Goal: Transaction & Acquisition: Purchase product/service

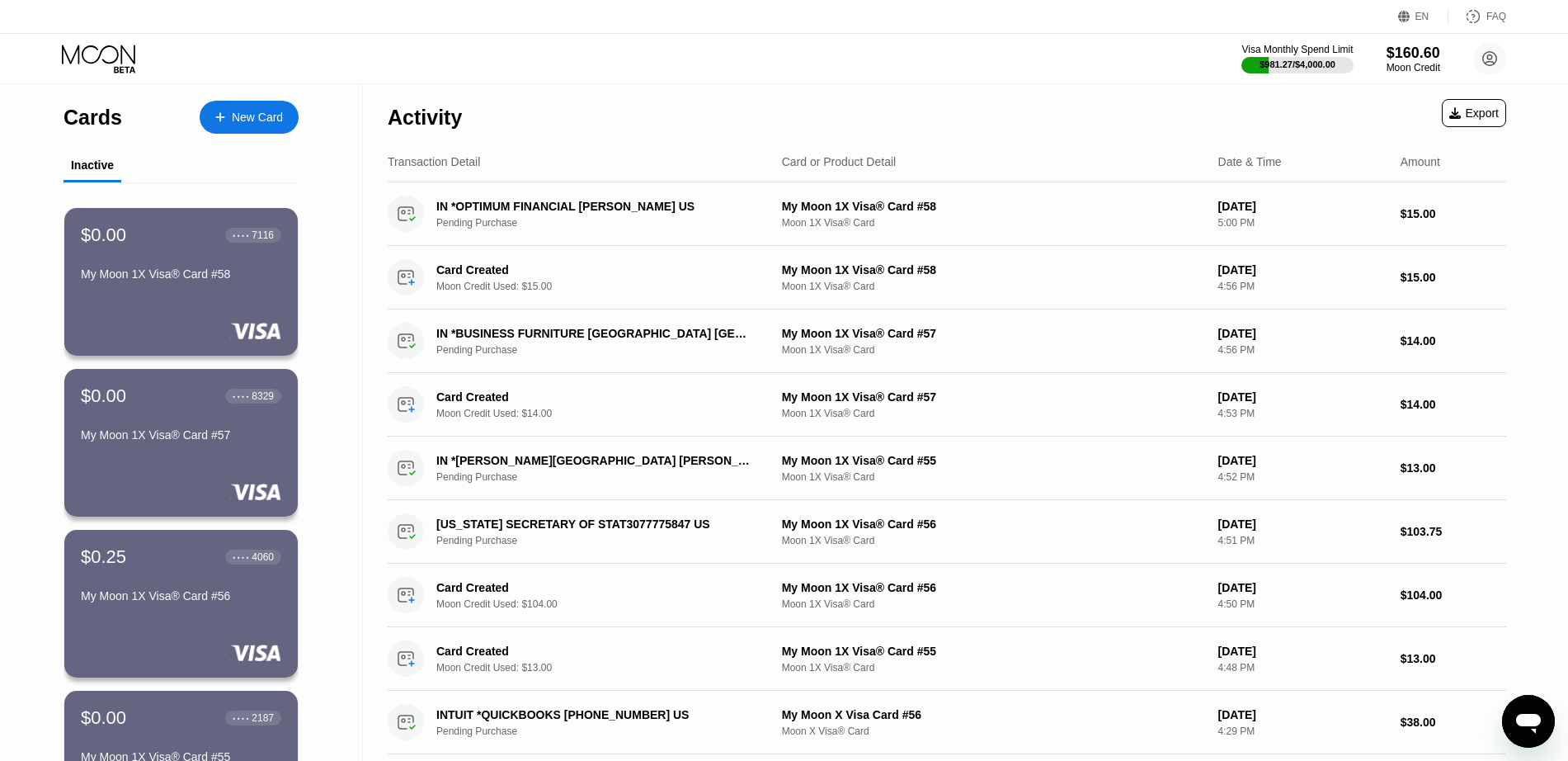
click at [227, 121] on div at bounding box center [228, 117] width 7 height 14
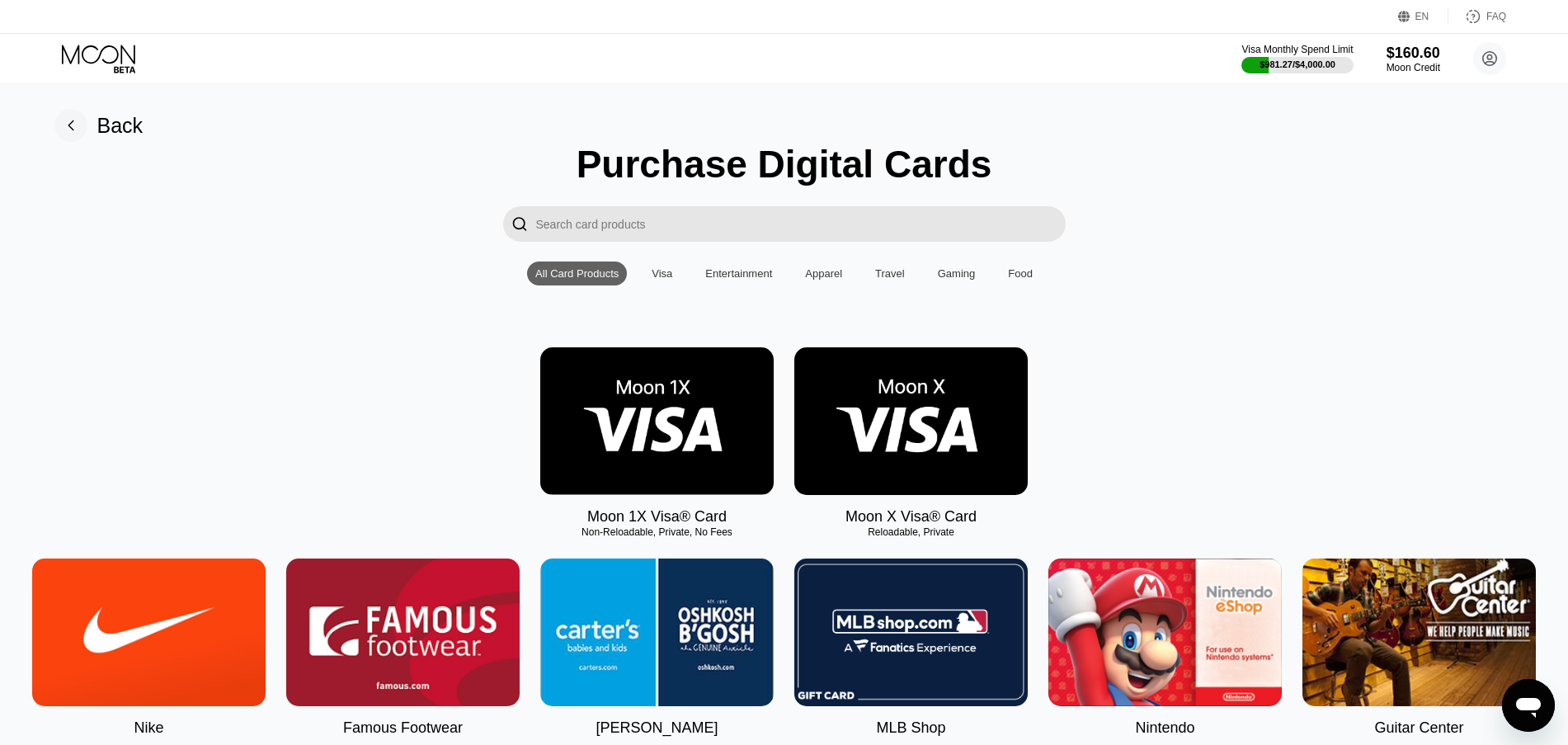
click at [897, 417] on img at bounding box center [911, 421] width 234 height 147
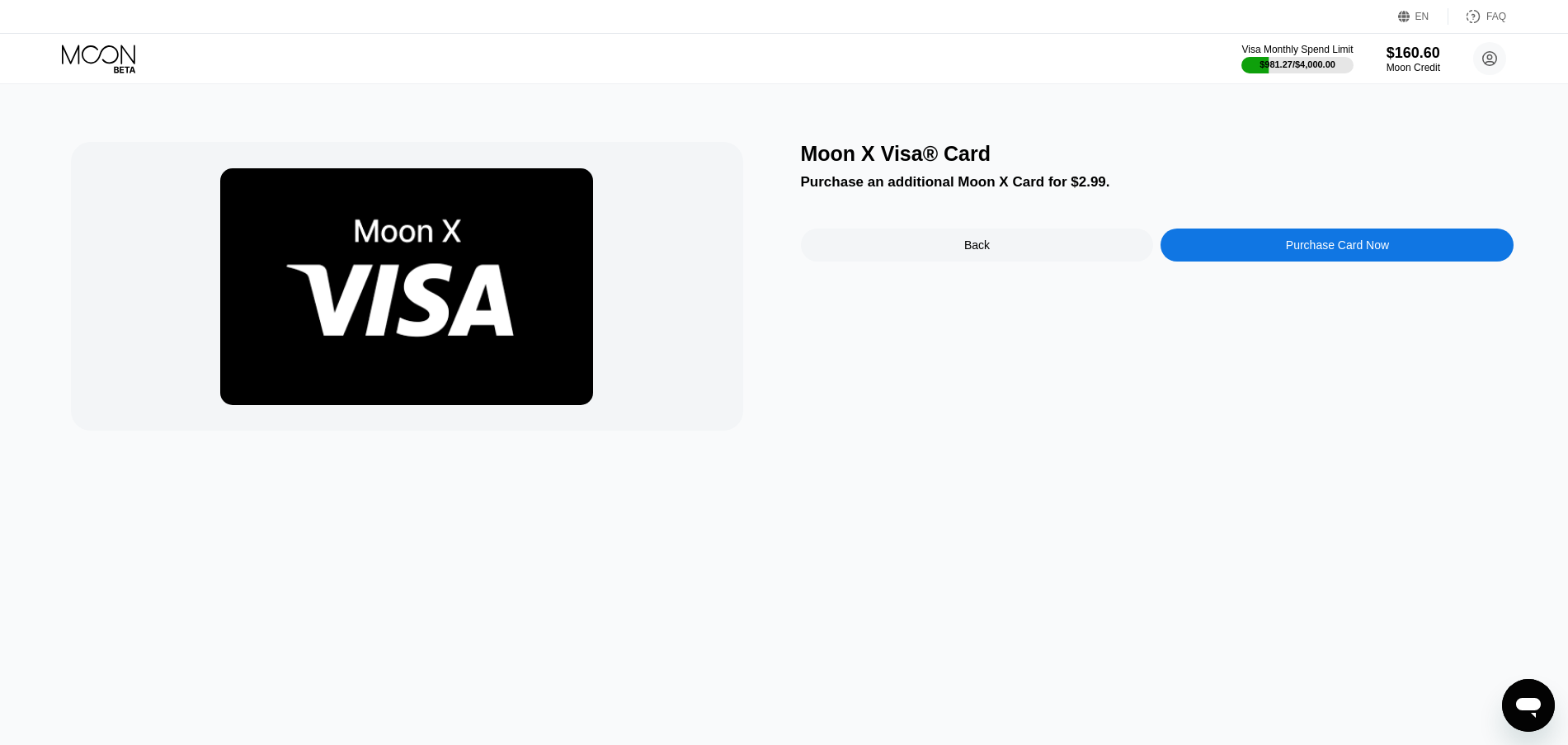
click at [1302, 245] on div "Purchase Card Now" at bounding box center [1337, 245] width 103 height 13
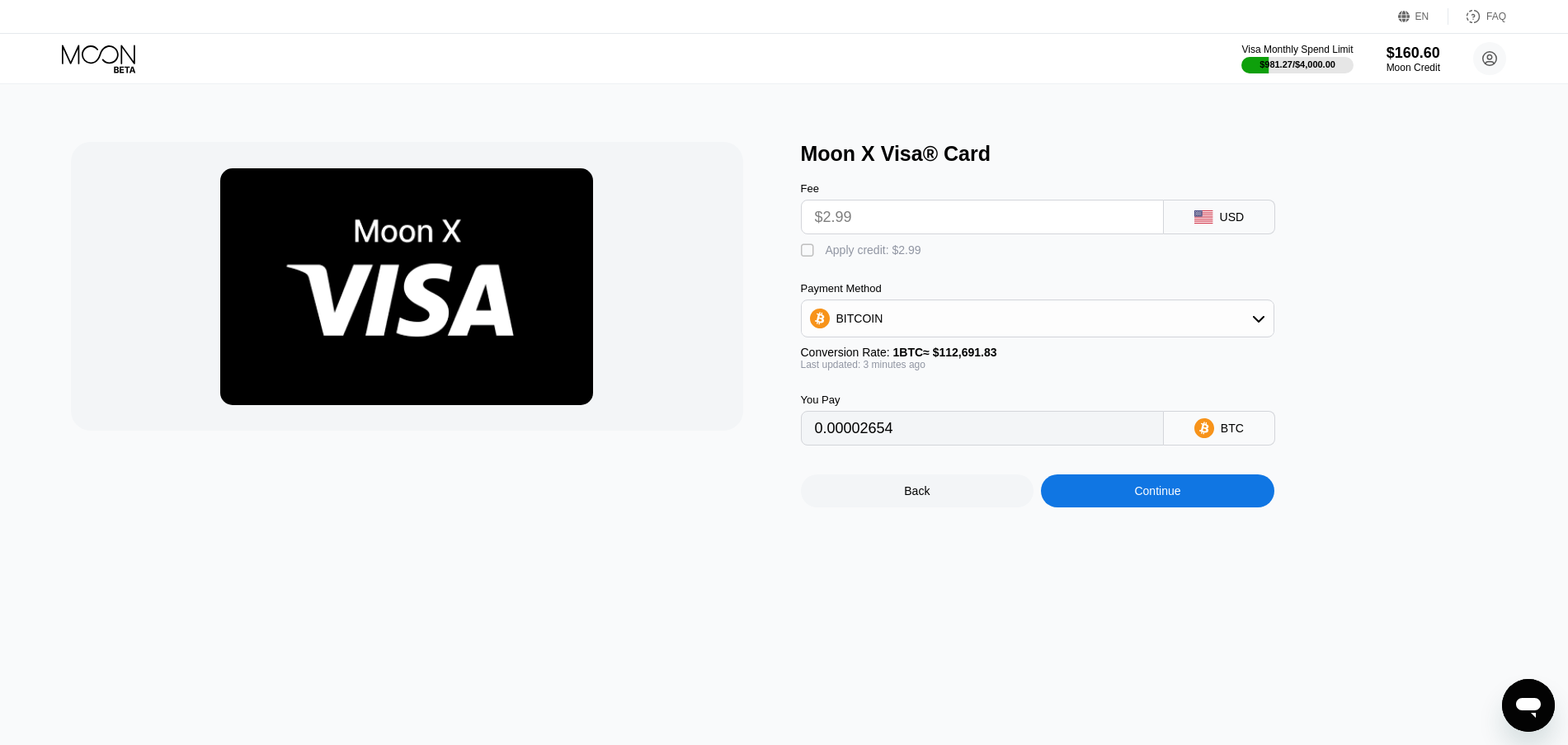
click at [912, 256] on div "Apply credit: $2.99" at bounding box center [873, 250] width 95 height 13
type input "0"
click at [1117, 493] on div "Continue" at bounding box center [1157, 491] width 234 height 33
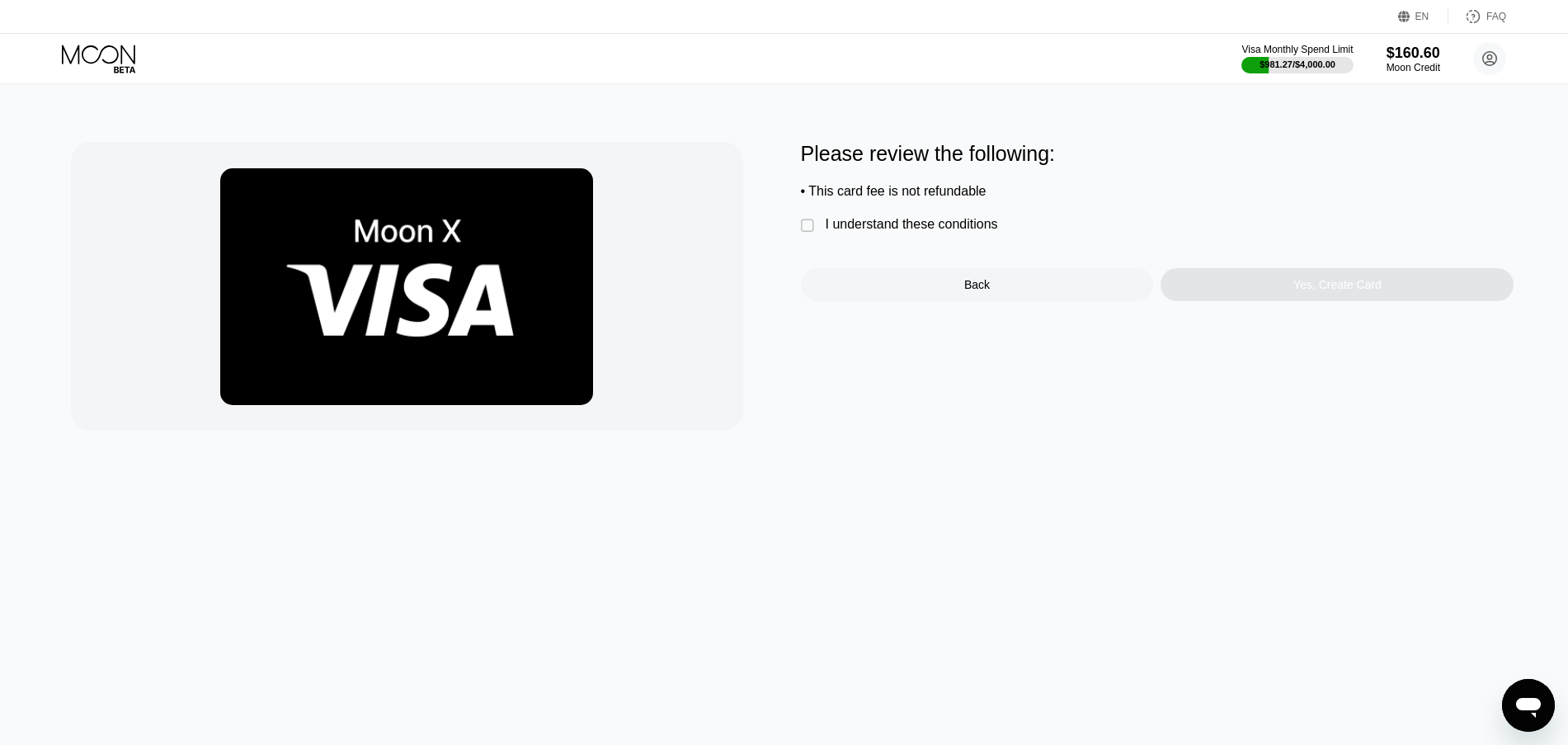
click at [929, 223] on div "I understand these conditions" at bounding box center [911, 224] width 172 height 14
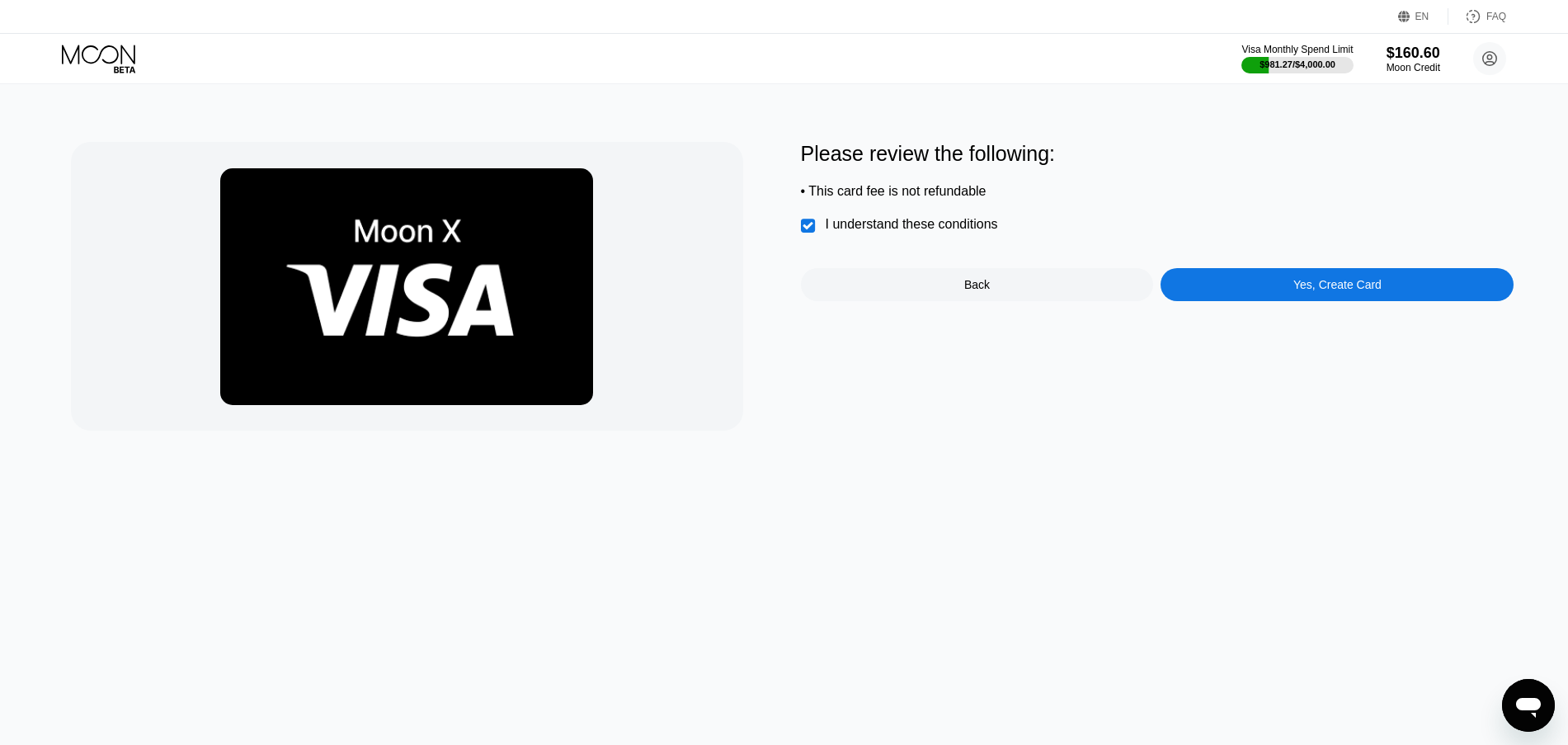
click at [1239, 287] on div "Yes, Create Card" at bounding box center [1336, 285] width 353 height 33
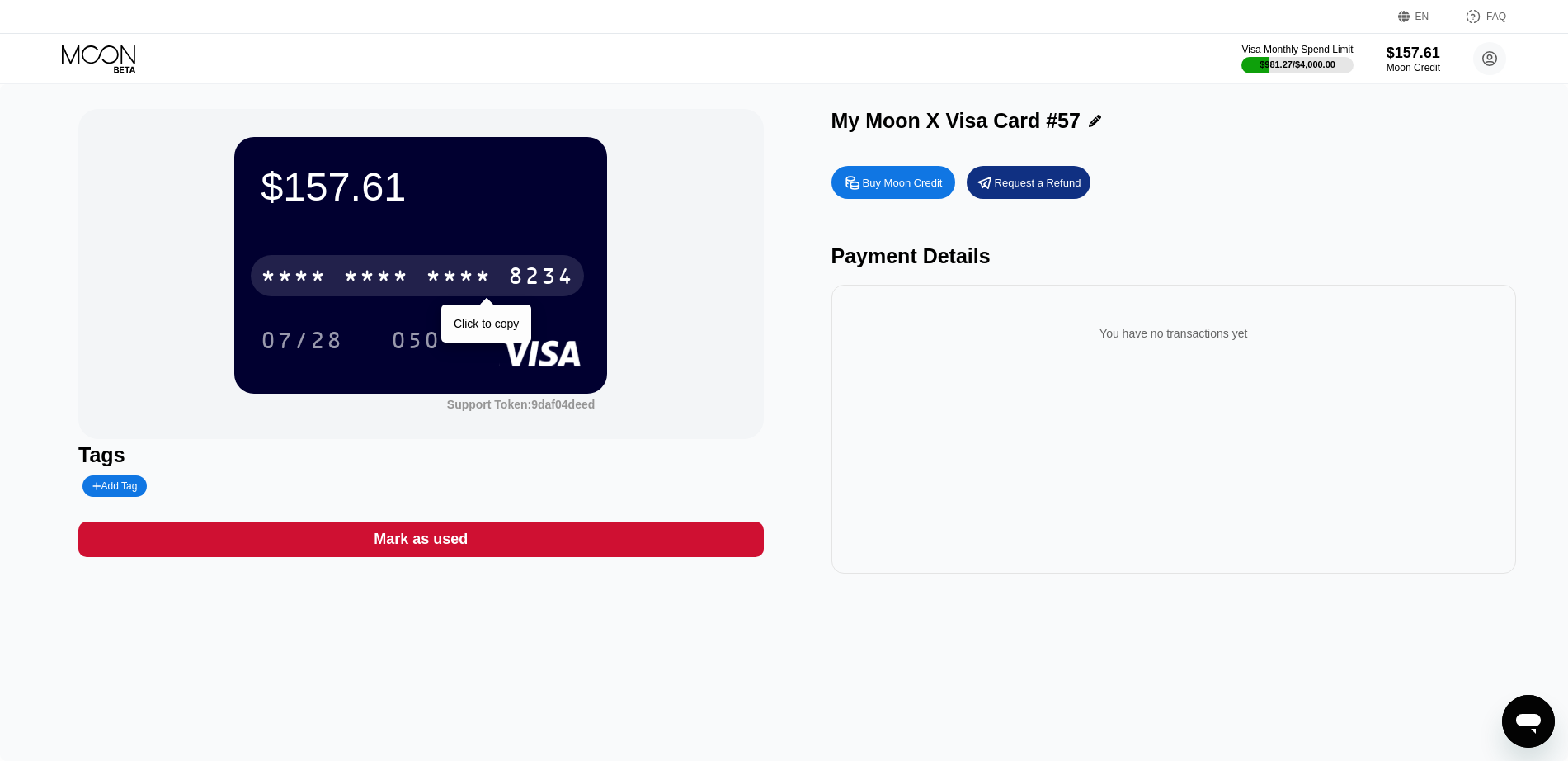
click at [471, 275] on div "* * * *" at bounding box center [458, 277] width 66 height 26
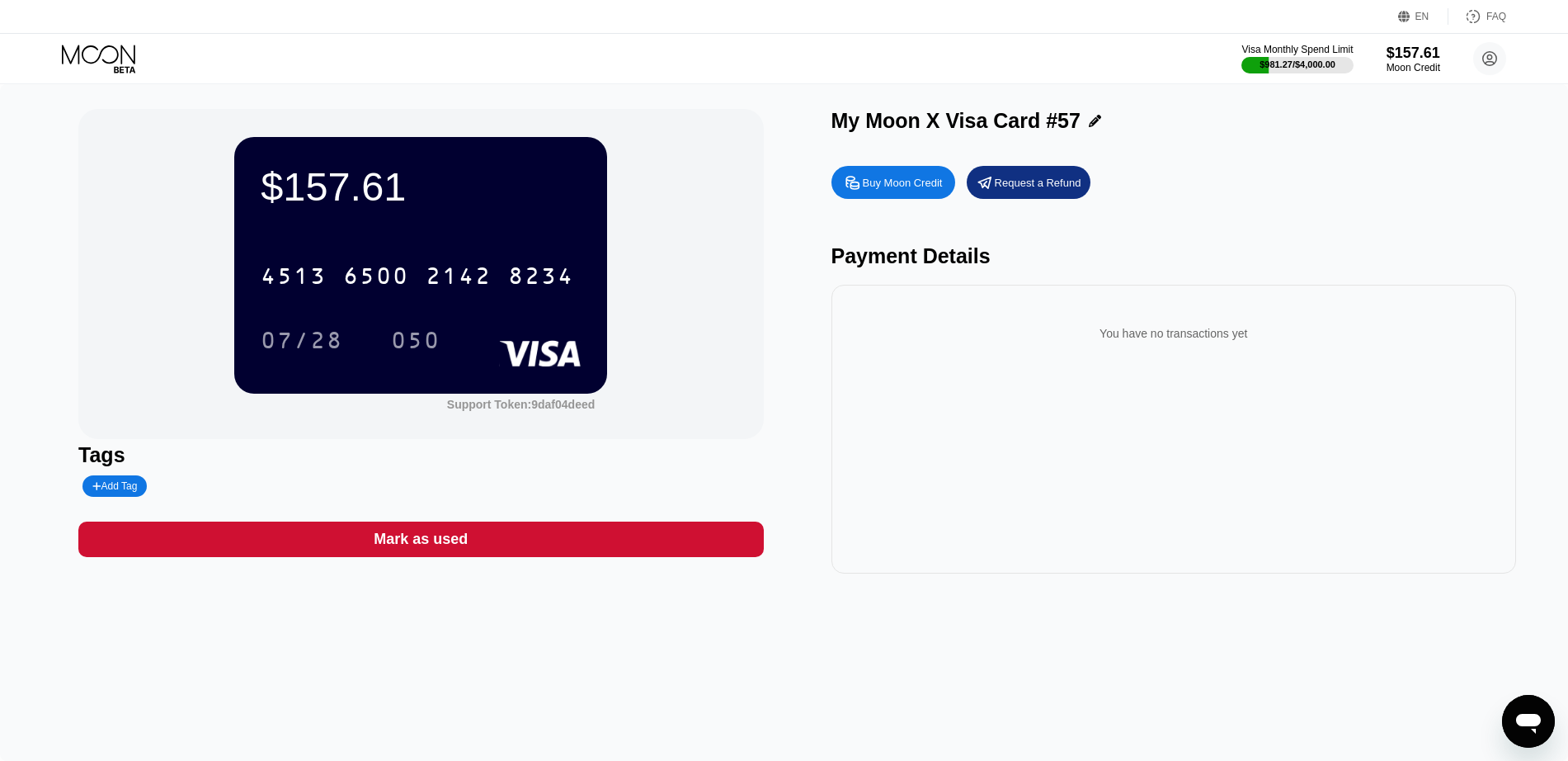
click at [89, 53] on icon at bounding box center [100, 59] width 77 height 29
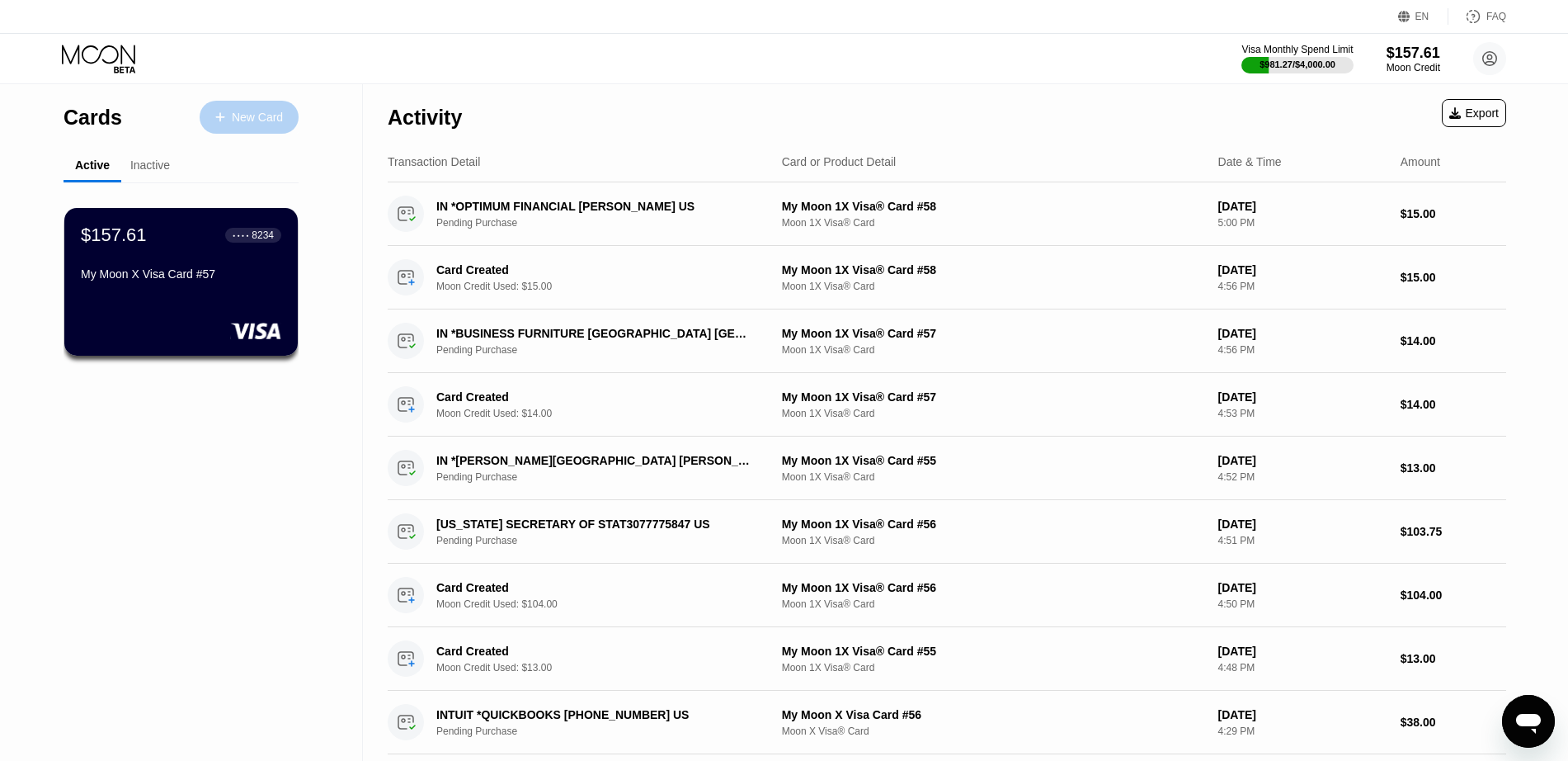
click at [281, 122] on div "New Card" at bounding box center [257, 117] width 51 height 14
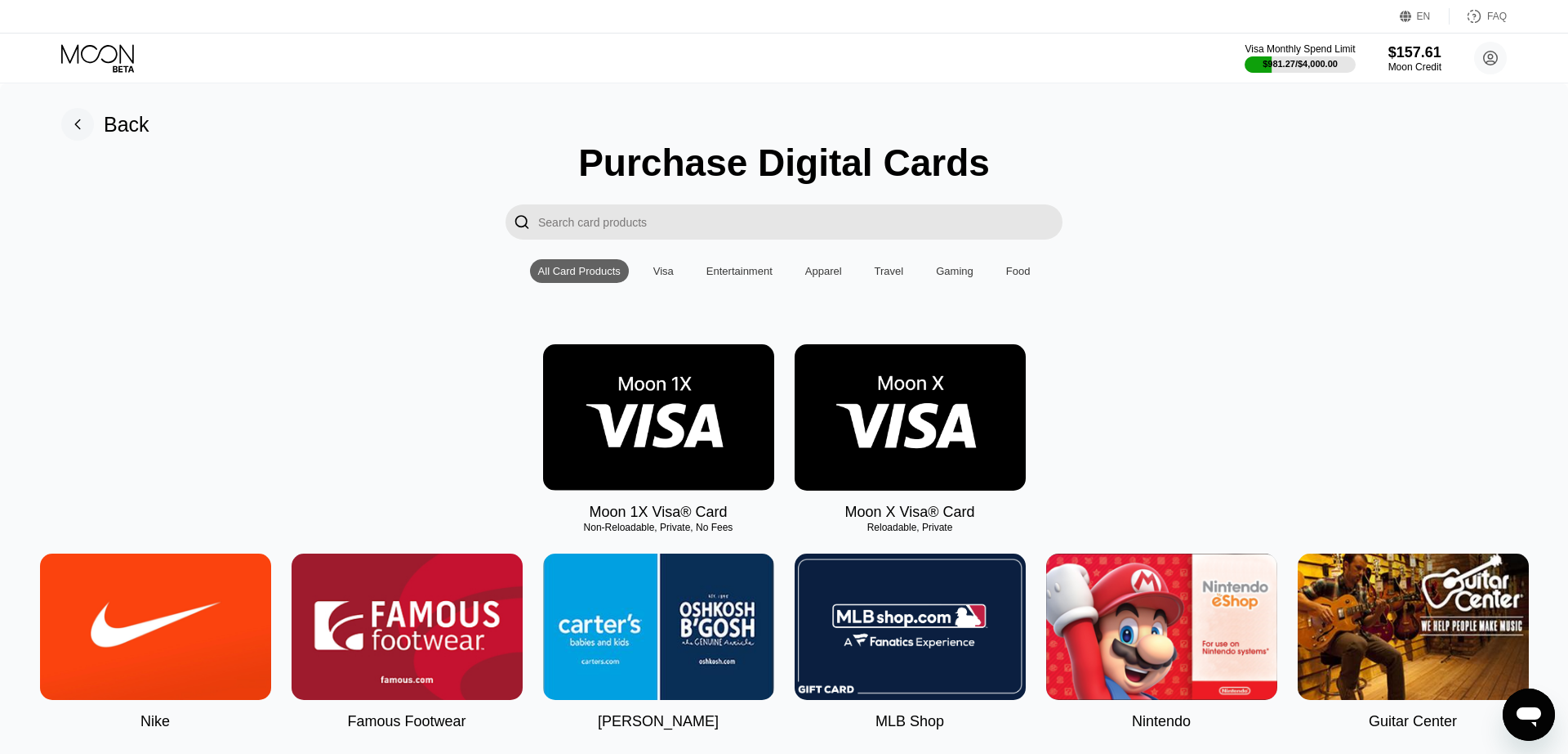
click at [927, 396] on img at bounding box center [910, 417] width 231 height 146
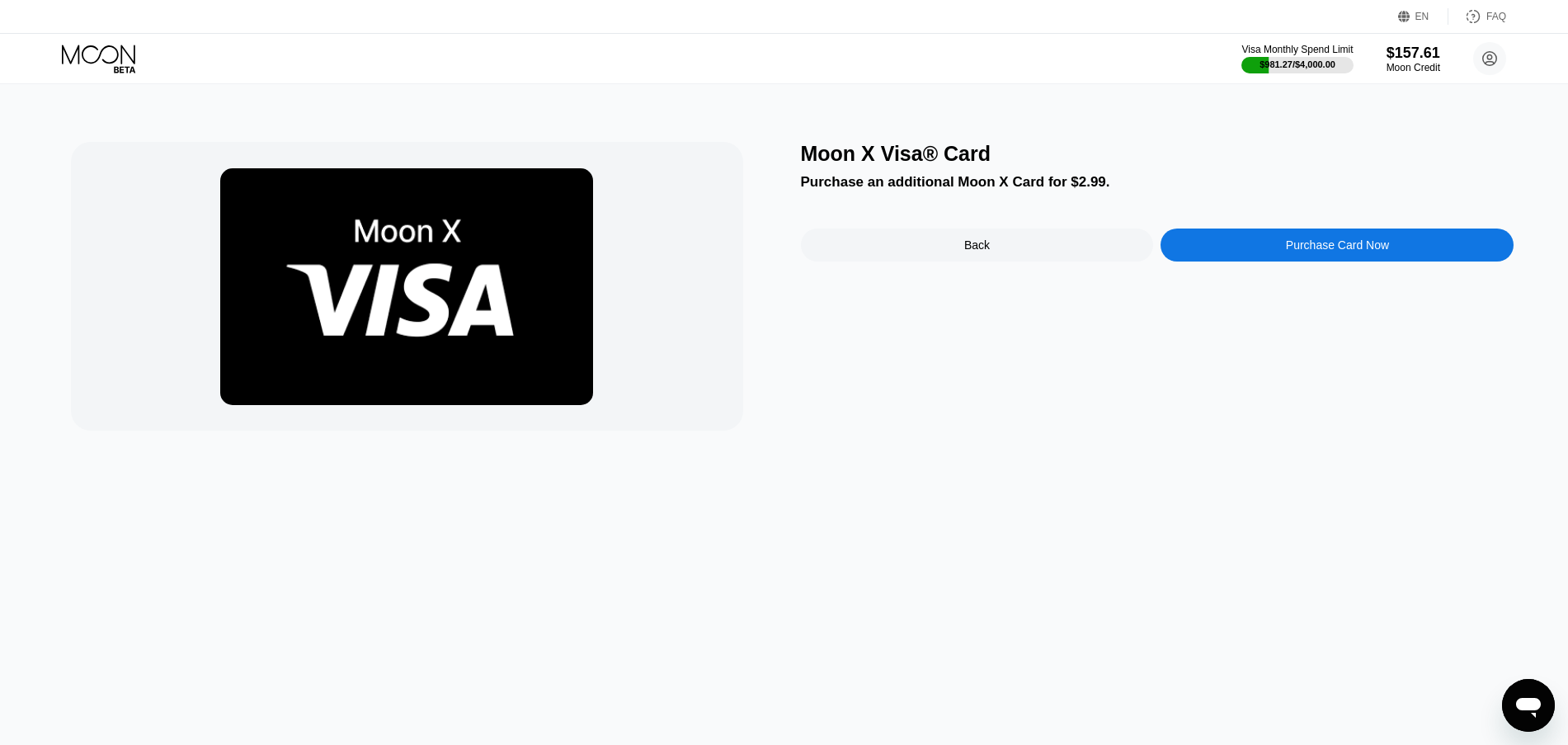
click at [1279, 246] on div "Purchase Card Now" at bounding box center [1336, 245] width 353 height 33
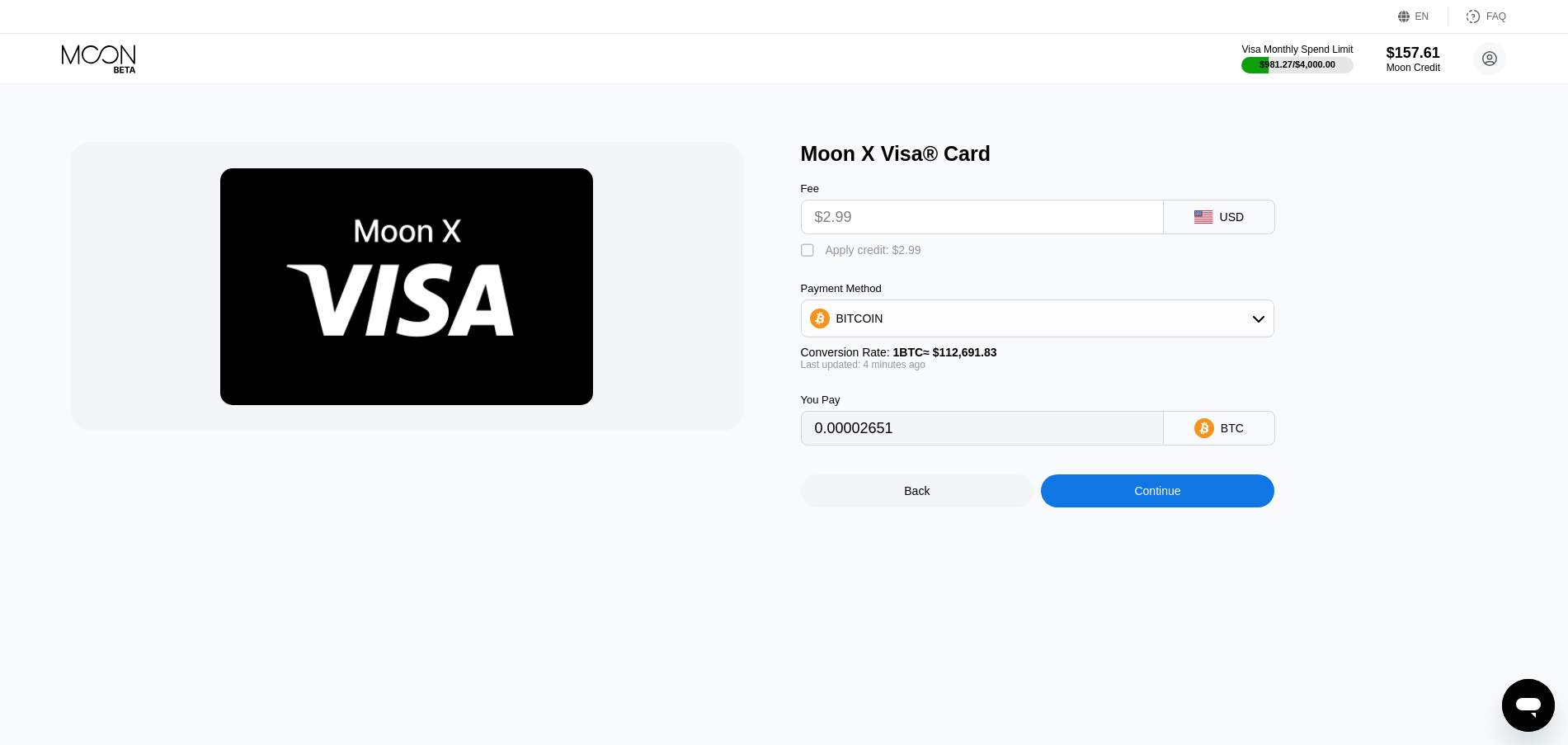
click at [889, 257] on div "Apply credit: $2.99" at bounding box center [873, 250] width 95 height 13
type input "0"
click at [1090, 506] on div "Continue" at bounding box center [1157, 491] width 234 height 33
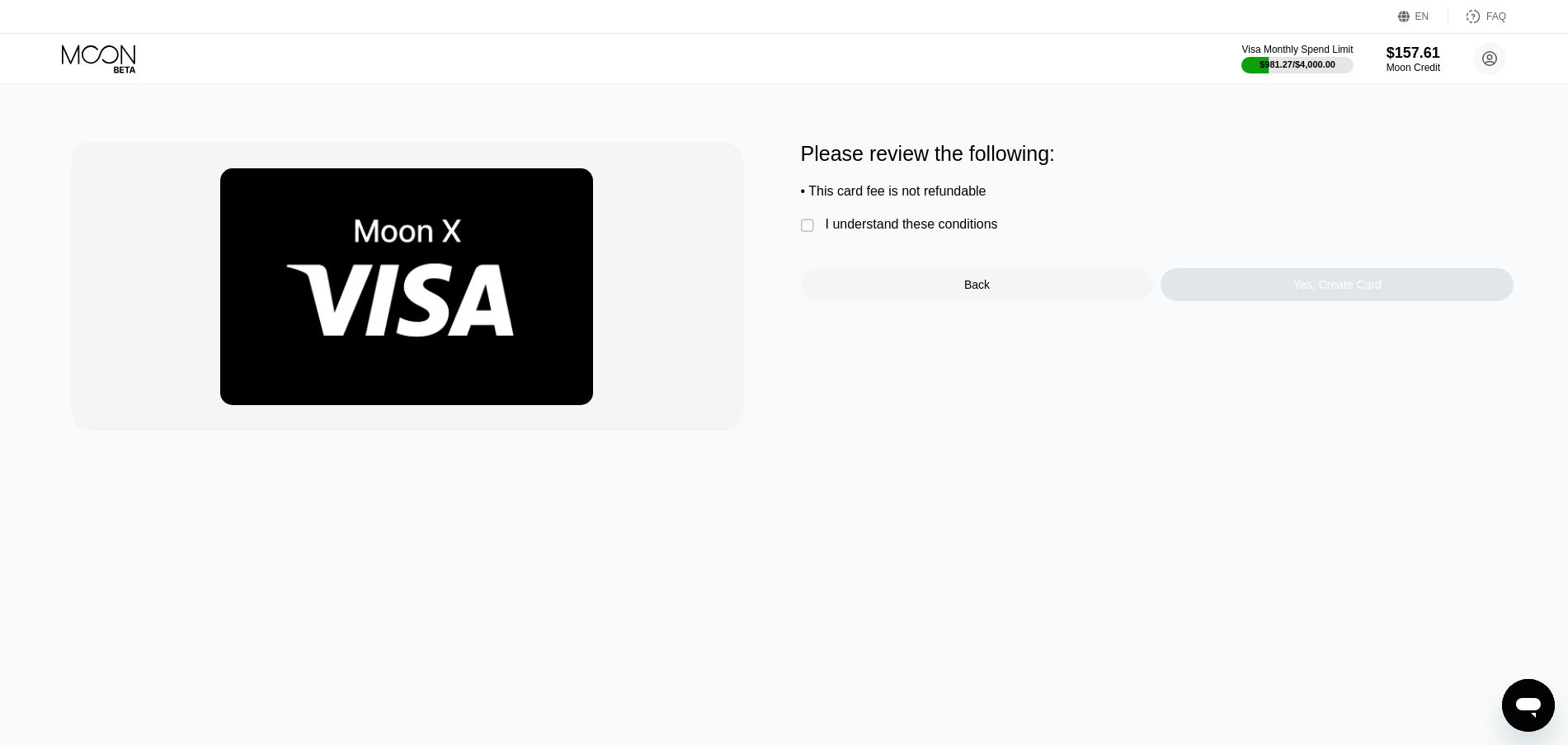
click at [938, 229] on div "I understand these conditions" at bounding box center [911, 224] width 172 height 14
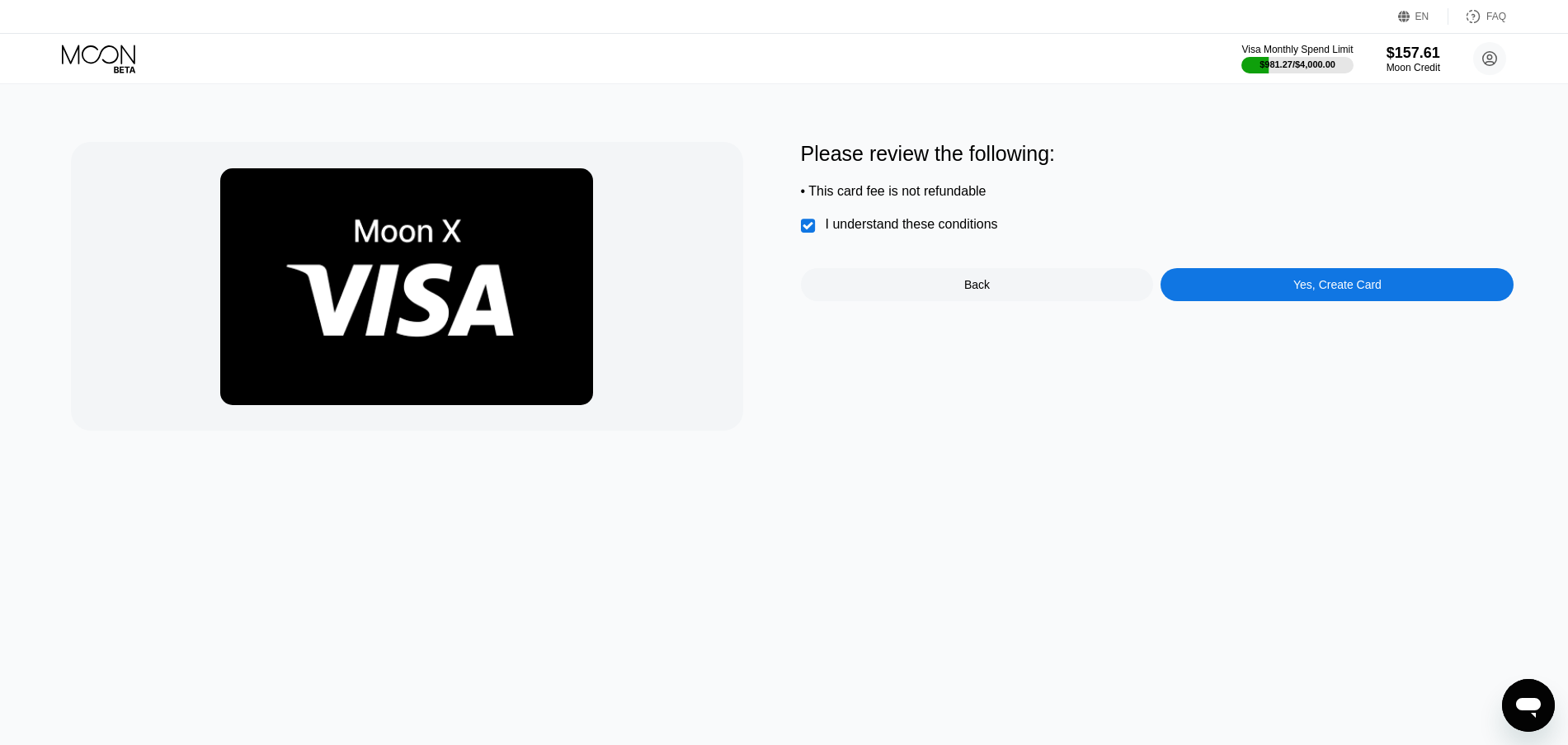
click at [1252, 281] on div "Yes, Create Card" at bounding box center [1336, 285] width 353 height 33
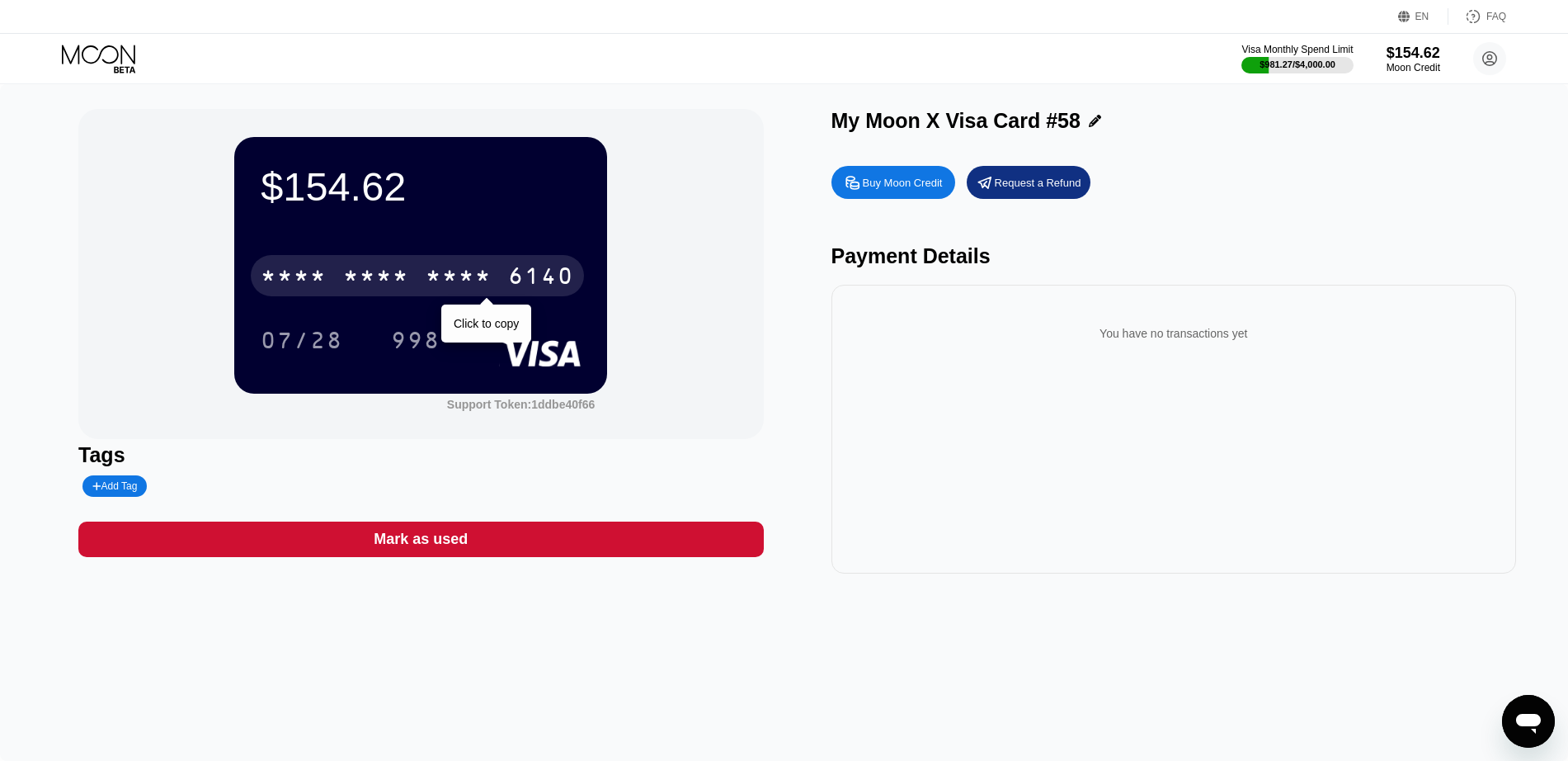
click at [494, 277] on div "* * * * * * * * * * * * 6140" at bounding box center [417, 275] width 333 height 41
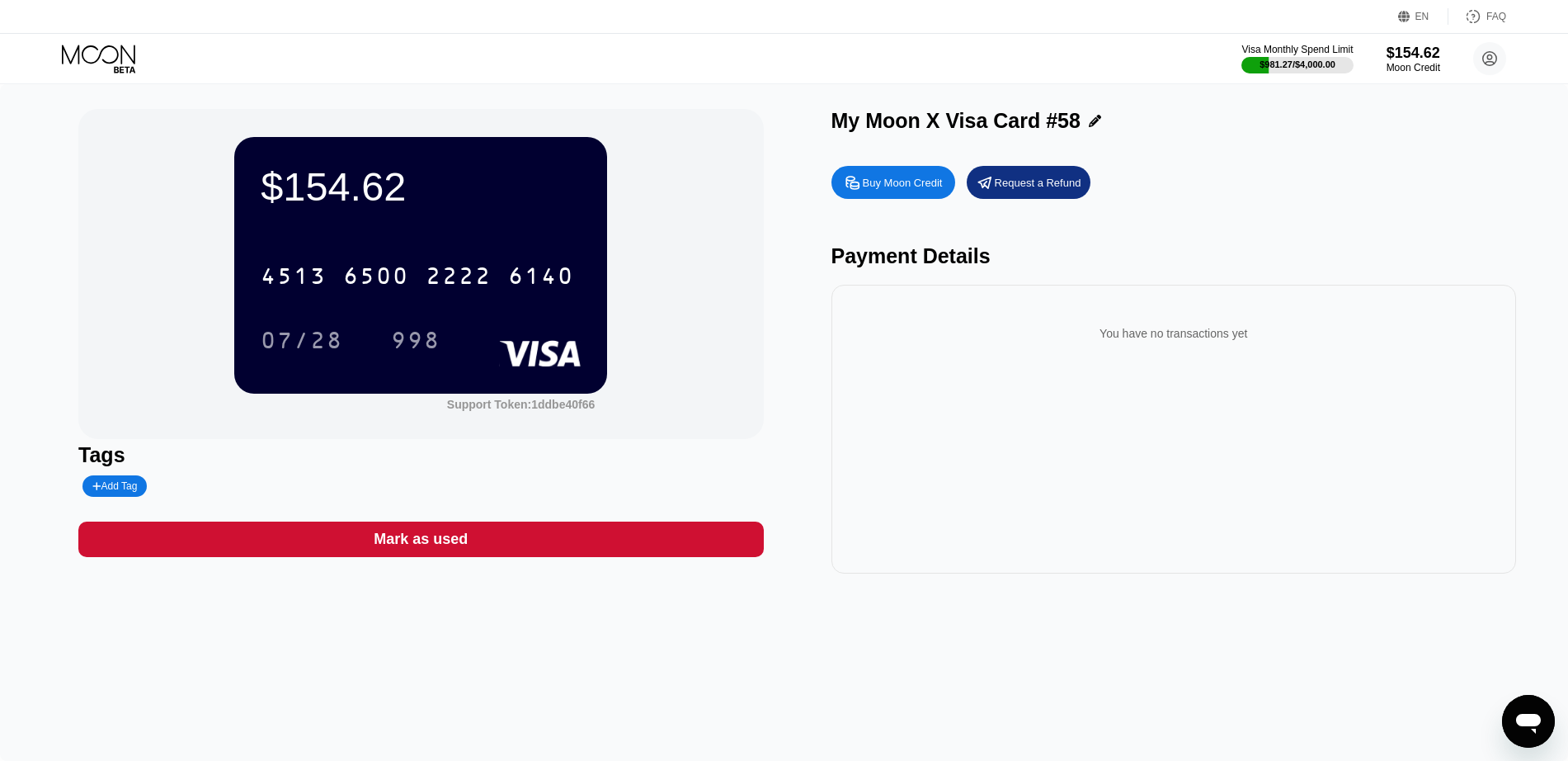
click at [85, 46] on icon at bounding box center [100, 59] width 77 height 29
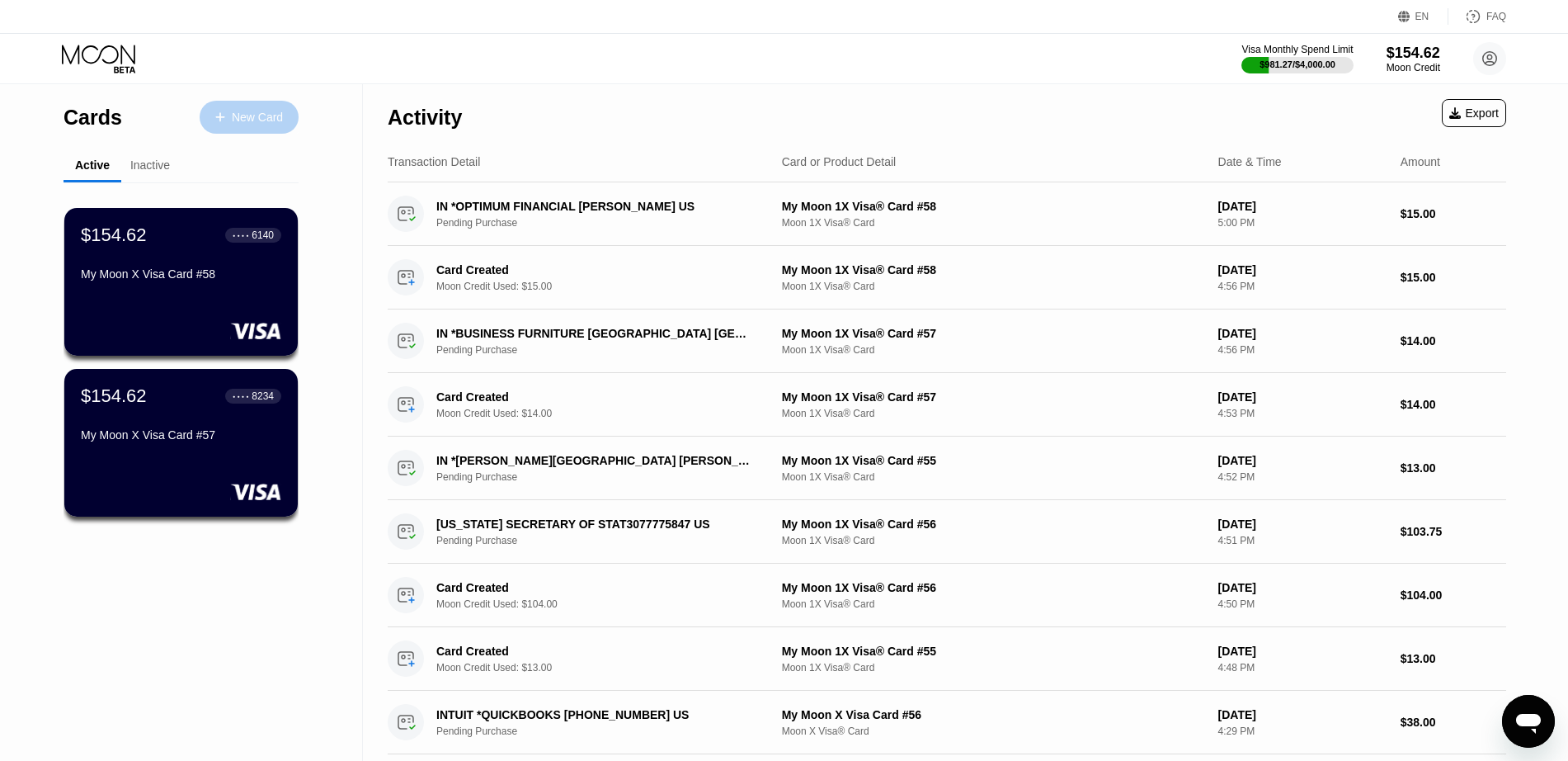
click at [245, 130] on div "New Card" at bounding box center [249, 117] width 99 height 33
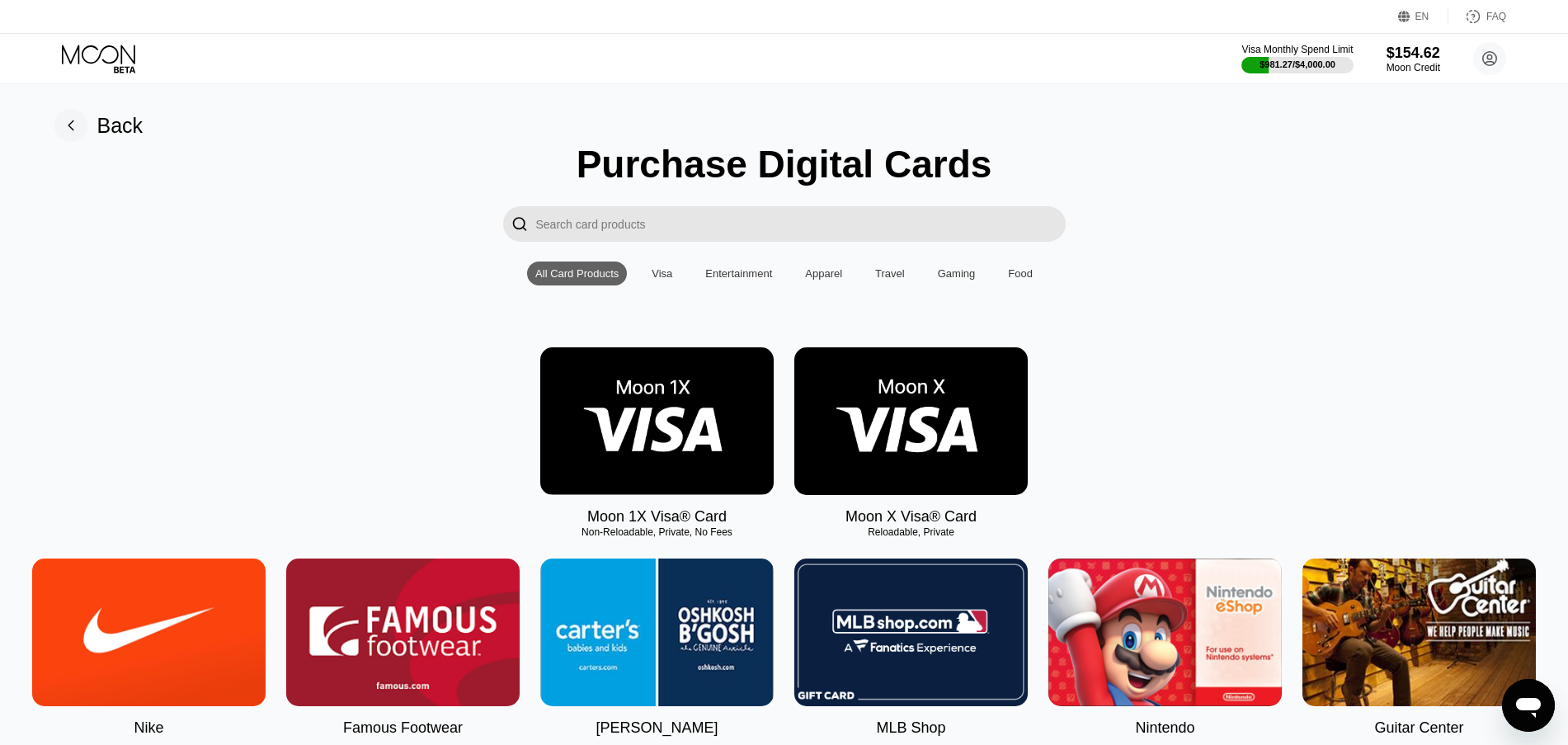
click at [847, 430] on img at bounding box center [911, 421] width 234 height 147
click at [916, 435] on img at bounding box center [911, 421] width 234 height 147
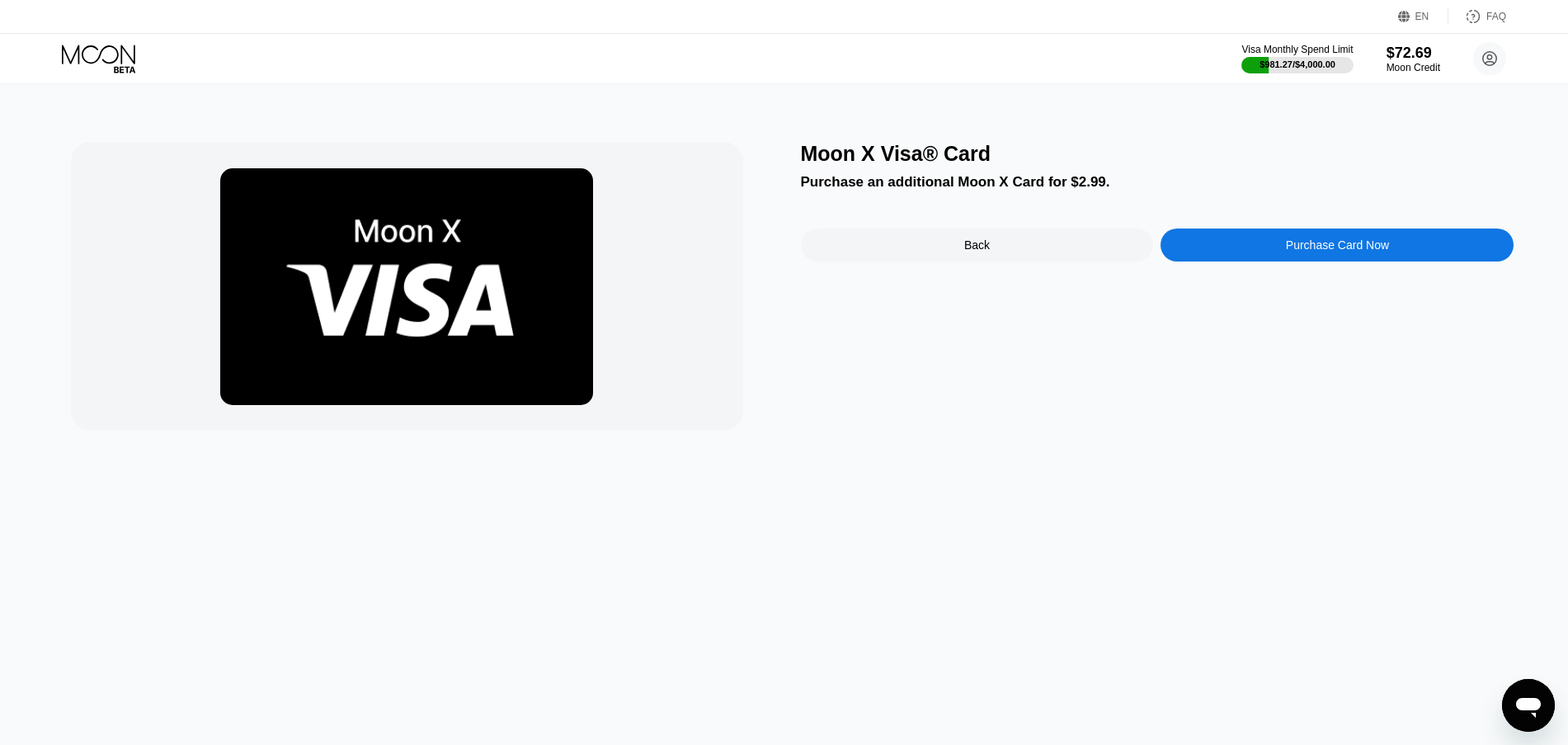
click at [1212, 244] on div "Purchase Card Now" at bounding box center [1336, 245] width 353 height 33
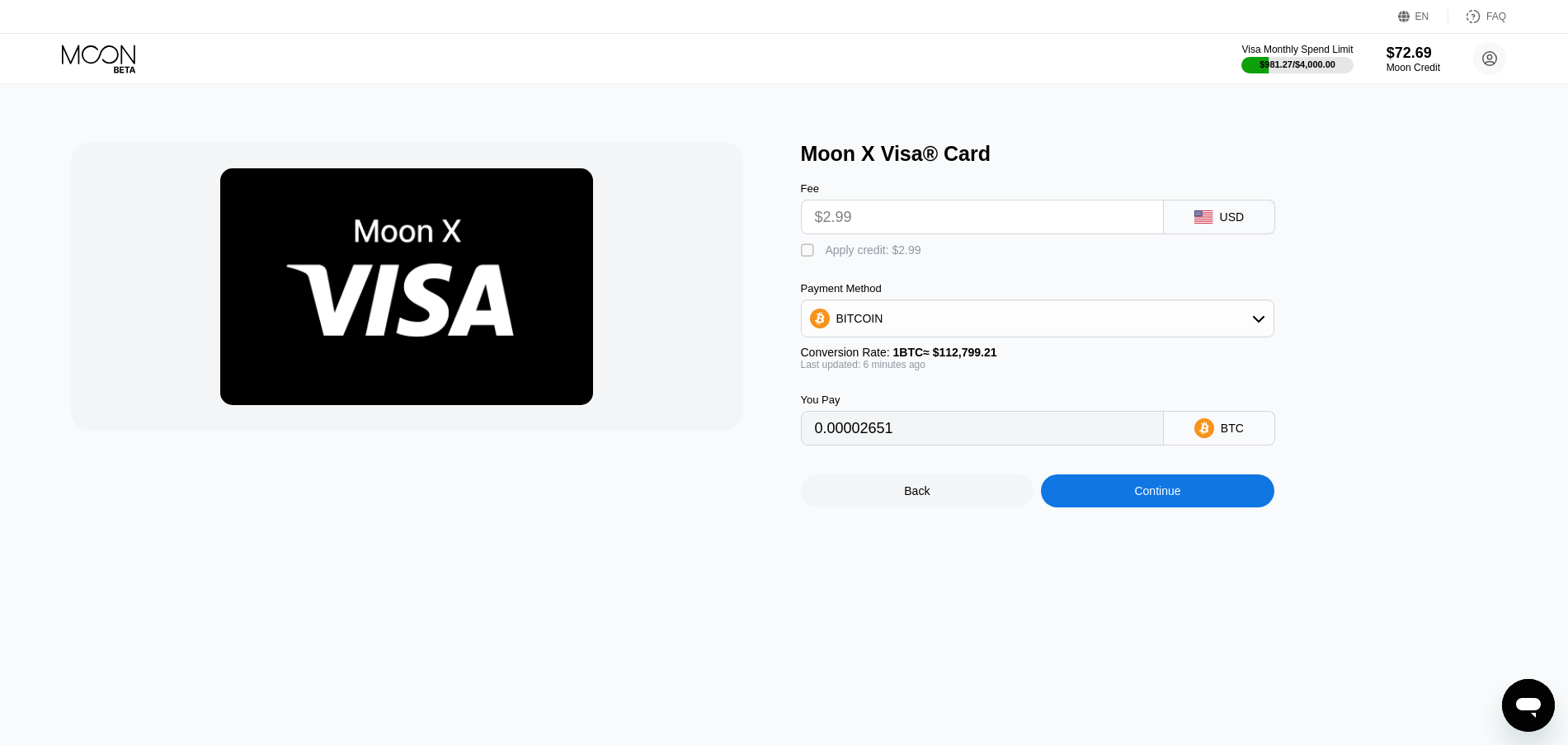
click at [846, 257] on div "Apply credit: $2.99" at bounding box center [873, 250] width 95 height 13
type input "0"
click at [1103, 497] on div "Continue" at bounding box center [1157, 491] width 234 height 33
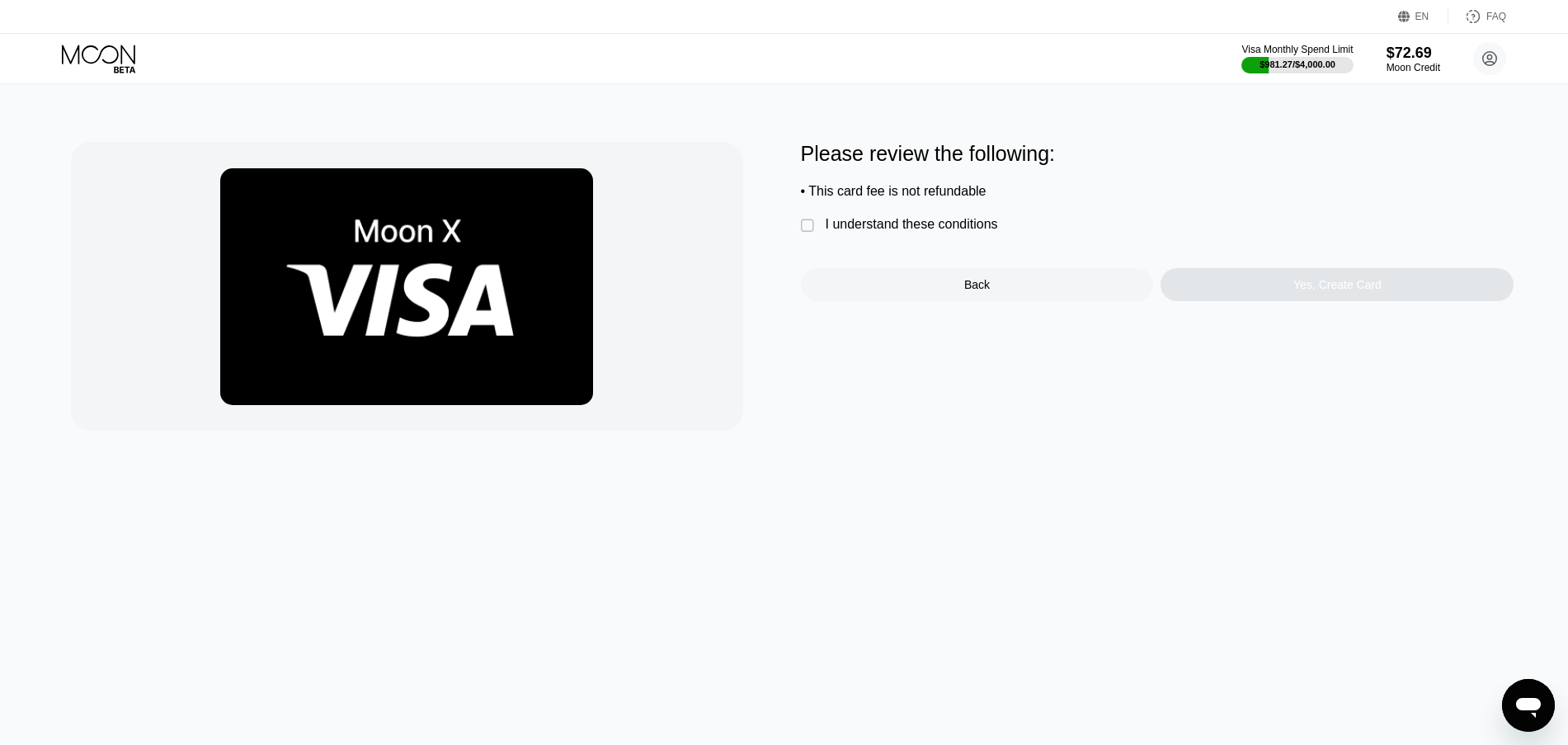
click at [931, 232] on div "I understand these conditions" at bounding box center [911, 224] width 172 height 14
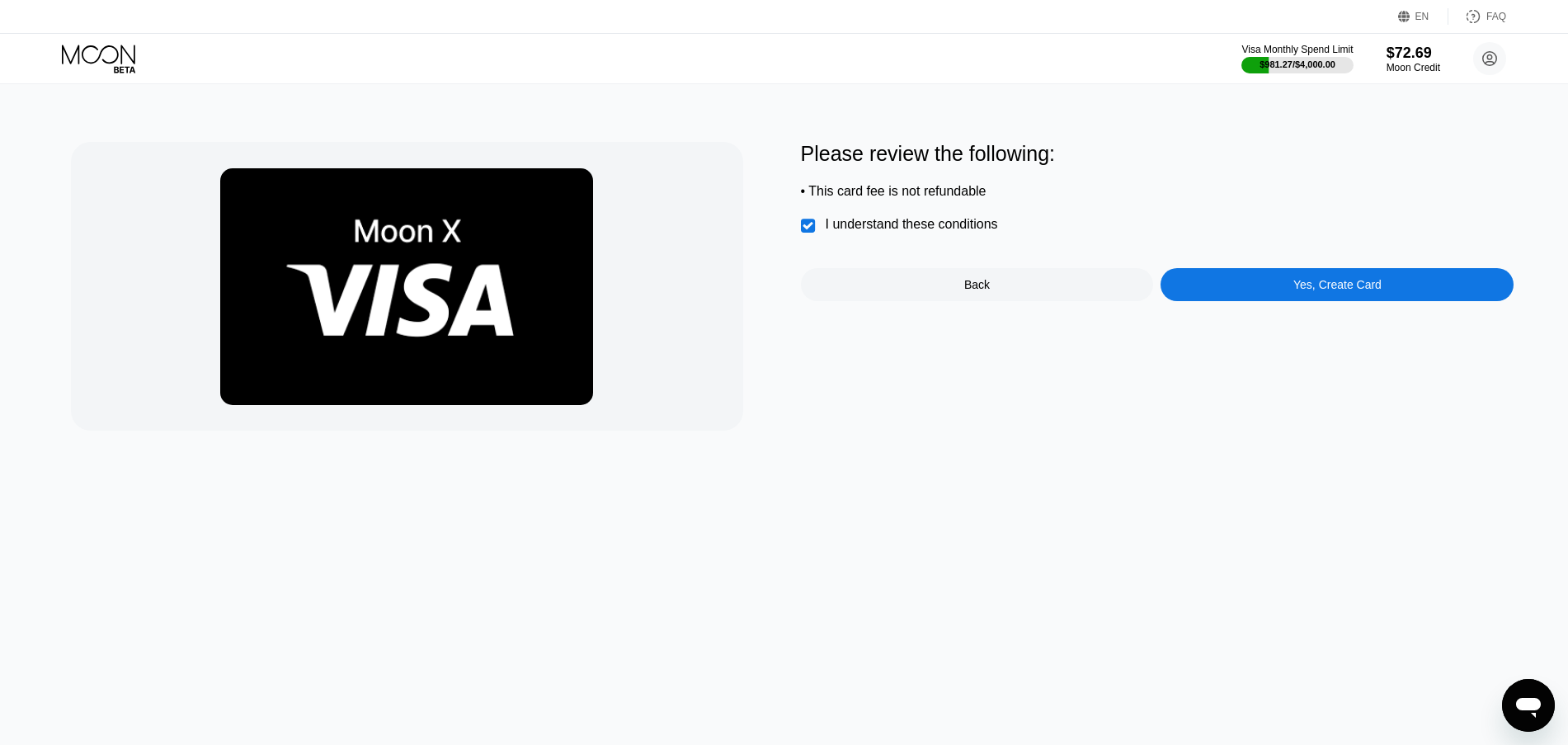
click at [1302, 301] on div "Yes, Create Card" at bounding box center [1336, 285] width 353 height 33
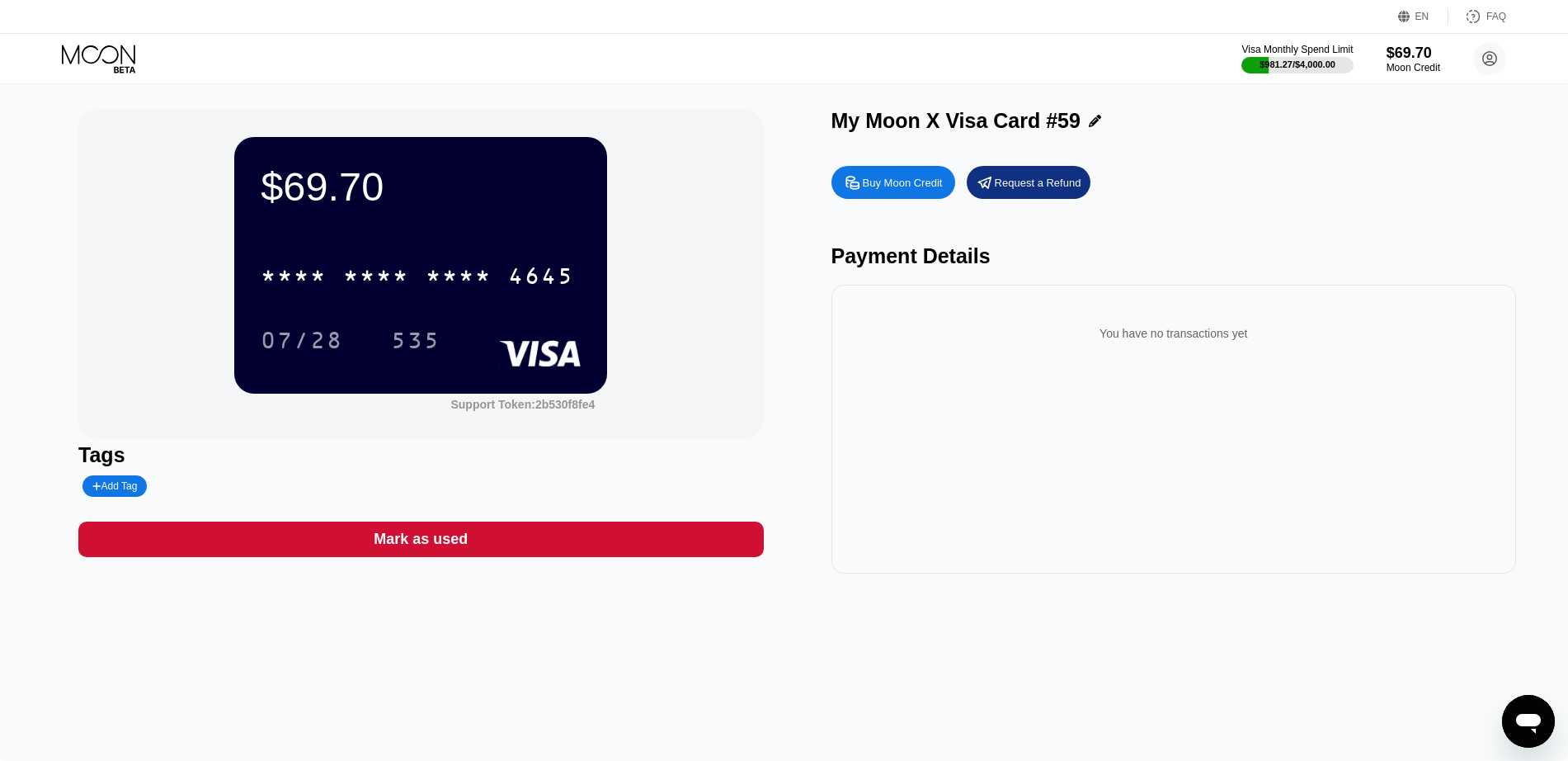
click at [539, 279] on div "4645" at bounding box center [541, 277] width 66 height 26
click at [431, 347] on div "535" at bounding box center [415, 342] width 49 height 26
click at [90, 60] on icon at bounding box center [100, 59] width 77 height 29
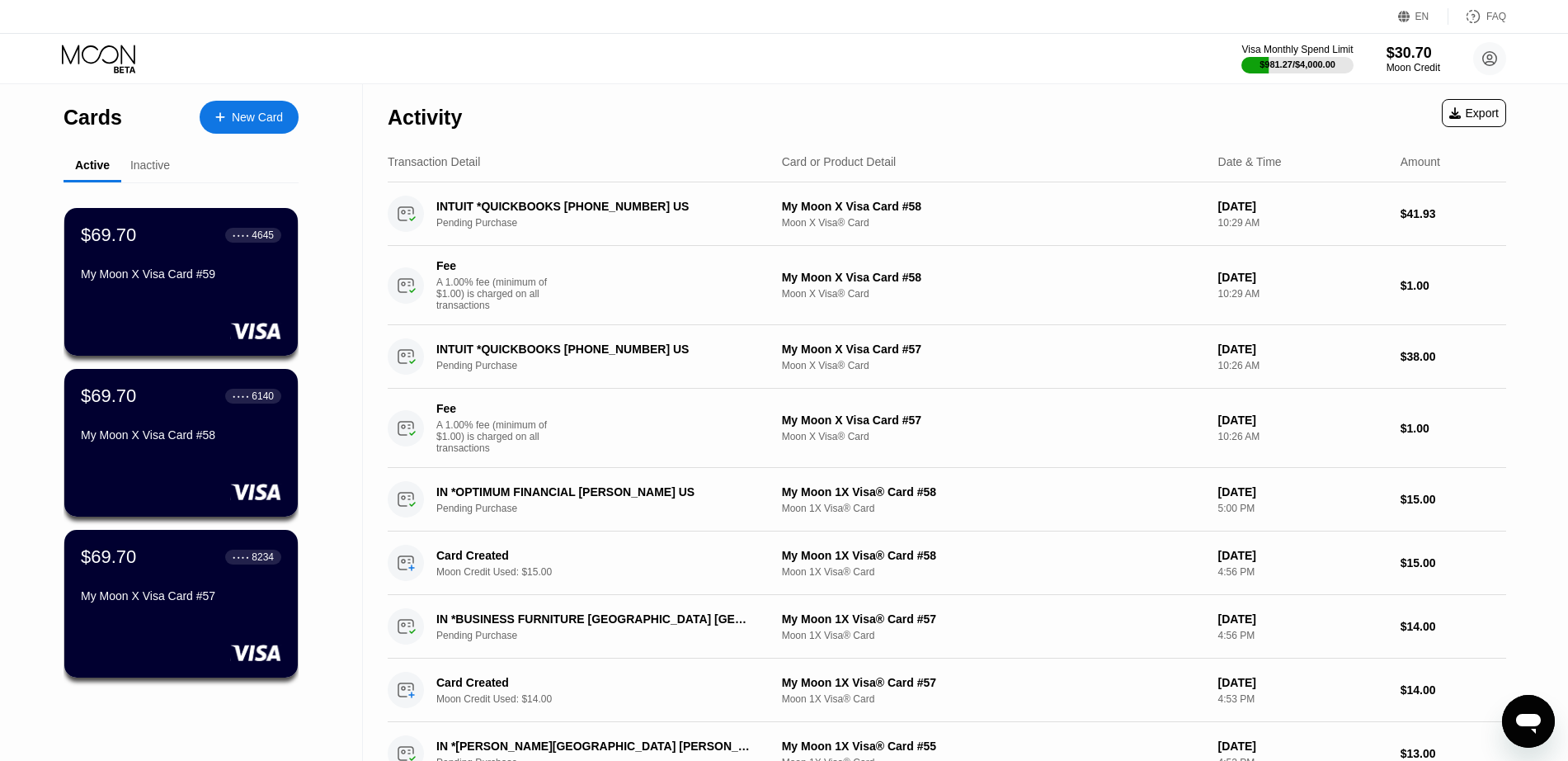
click at [178, 634] on div "$69.70 ● ● ● ● 8234 My Moon X Visa Card #57" at bounding box center [181, 603] width 234 height 147
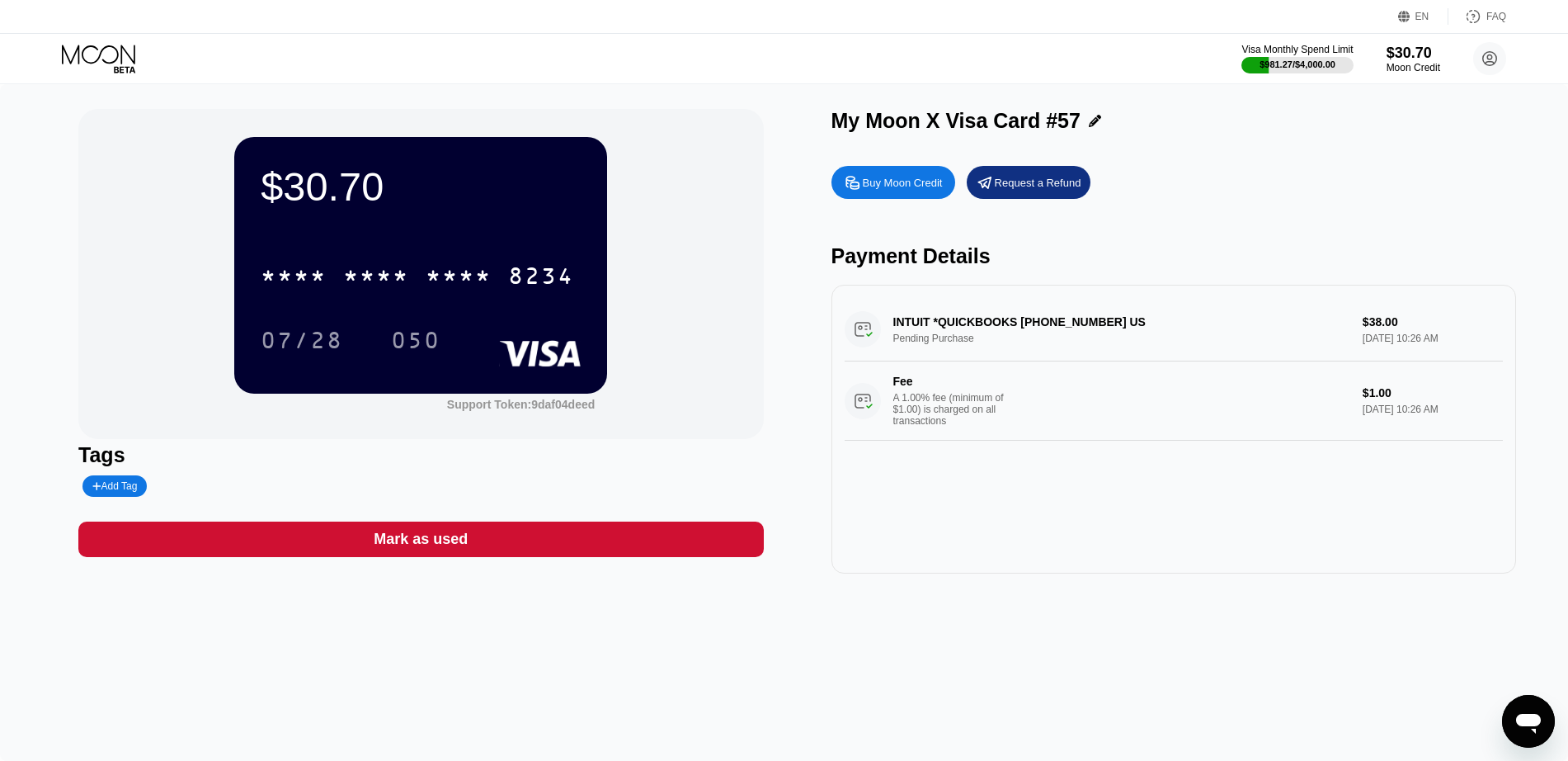
click at [610, 527] on div "Mark as used" at bounding box center [420, 539] width 685 height 36
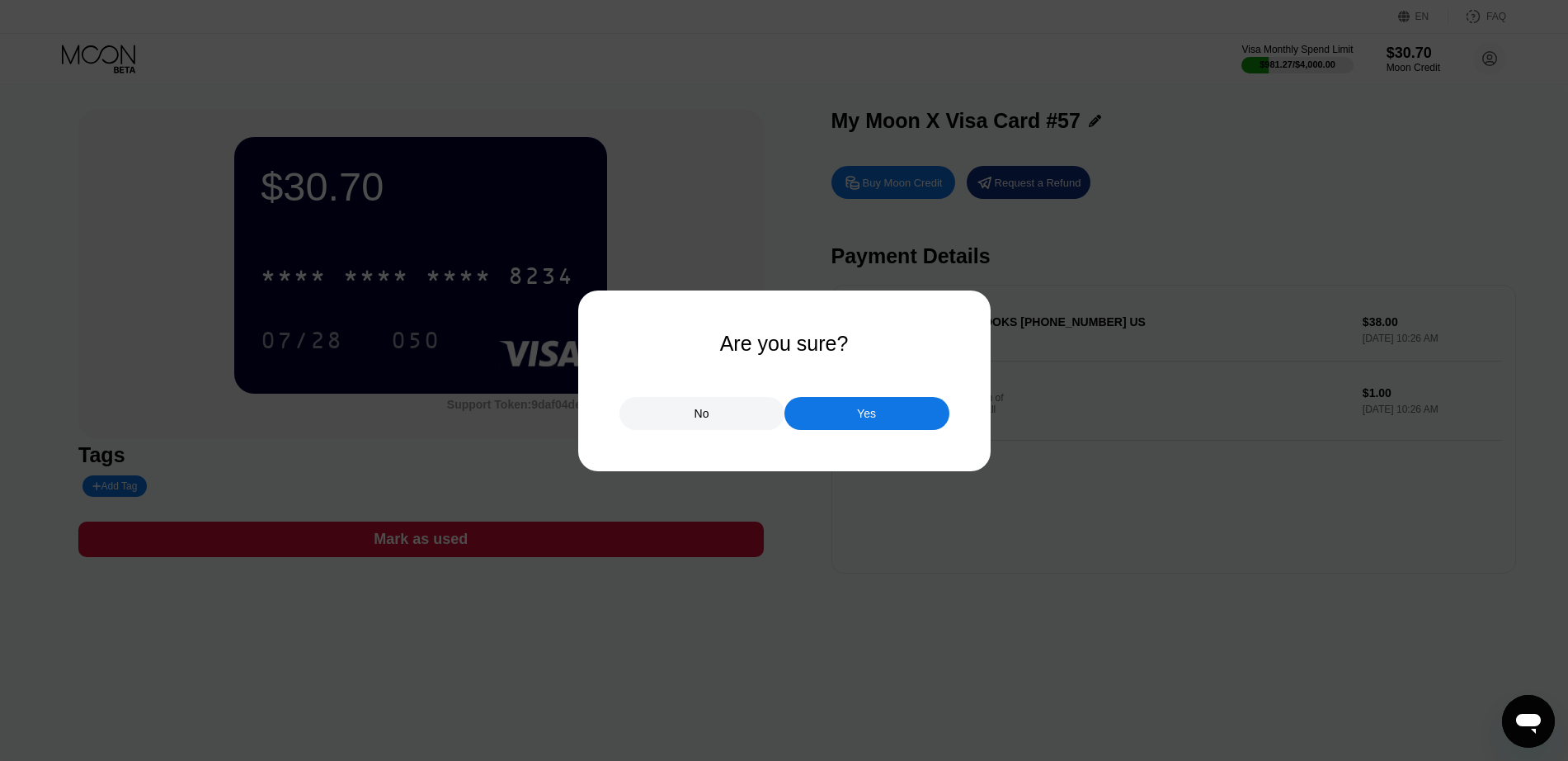
click at [830, 422] on div "Yes" at bounding box center [866, 413] width 164 height 33
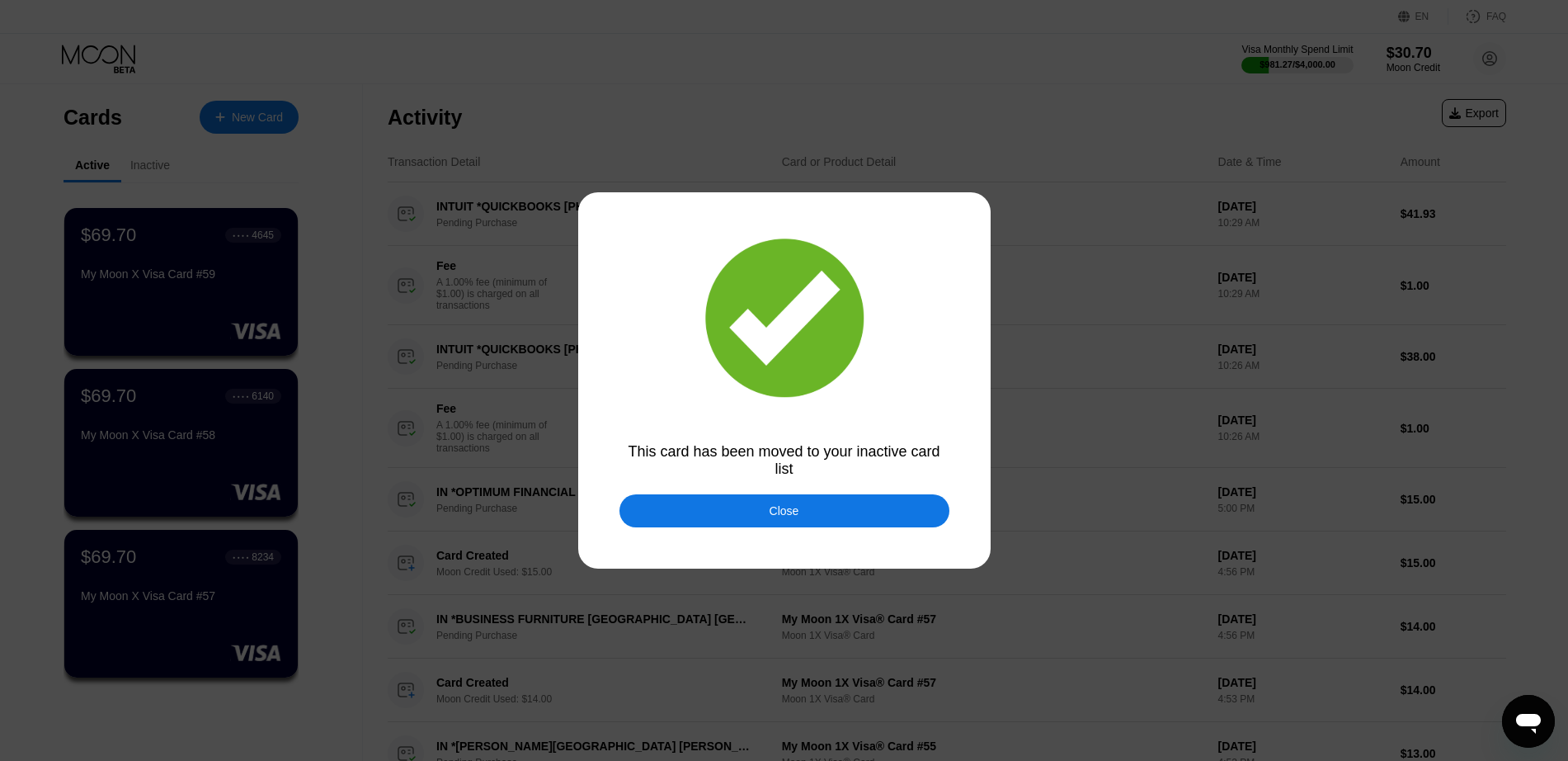
click at [751, 512] on div "Close" at bounding box center [784, 511] width 330 height 33
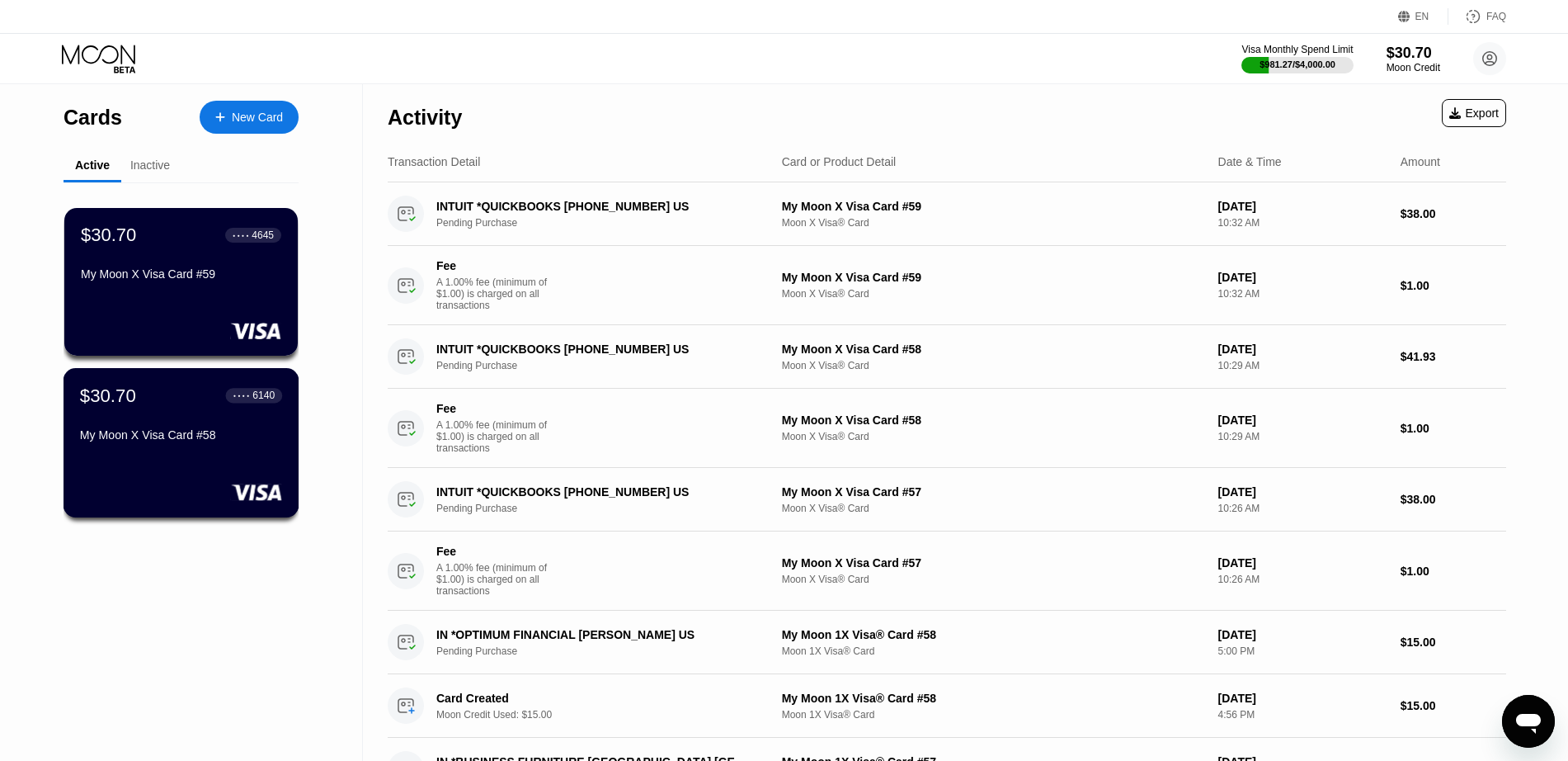
click at [169, 448] on div "My Moon X Visa Card #58" at bounding box center [181, 438] width 202 height 20
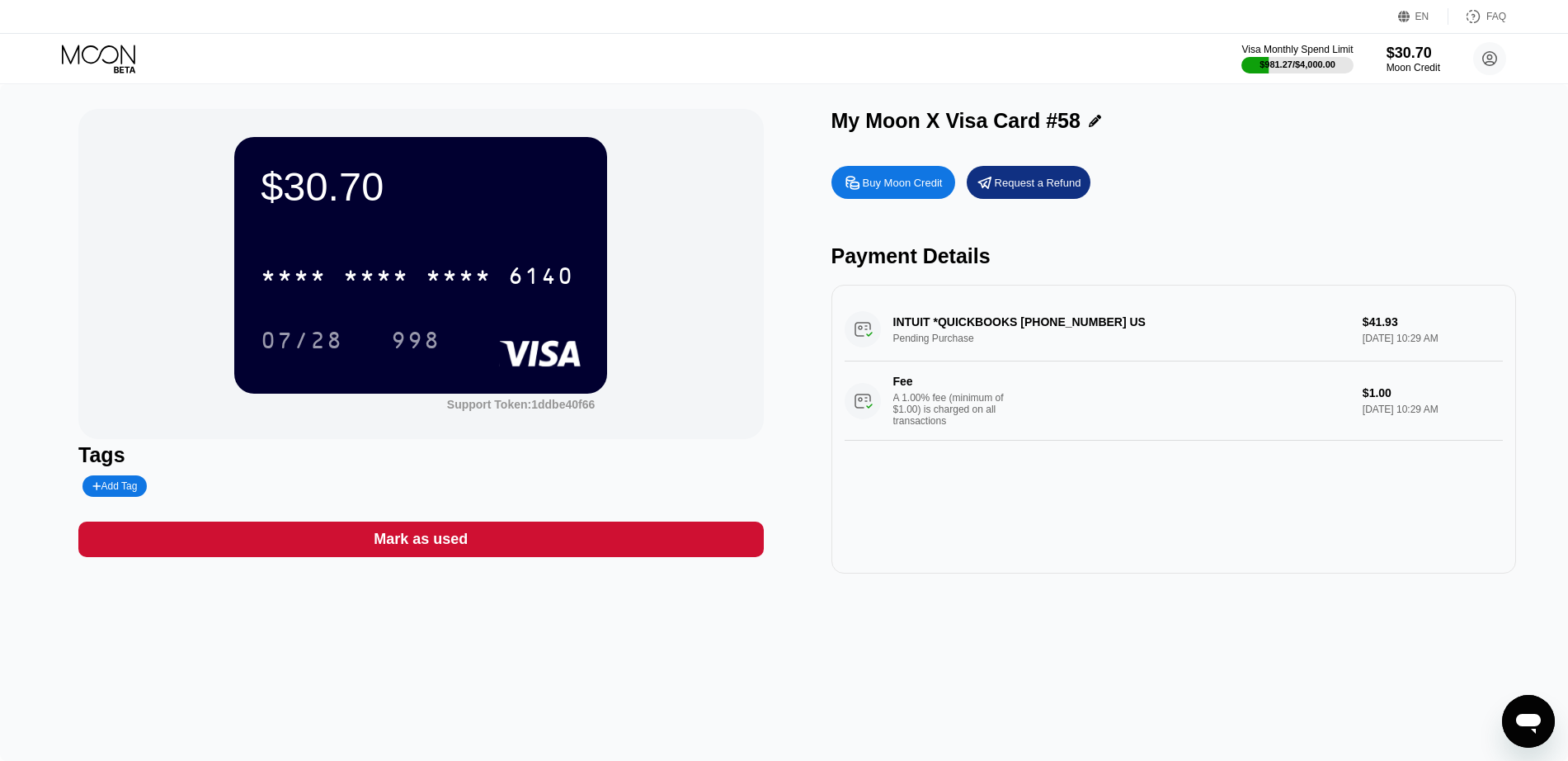
click at [640, 536] on div "Mark as used" at bounding box center [420, 539] width 685 height 36
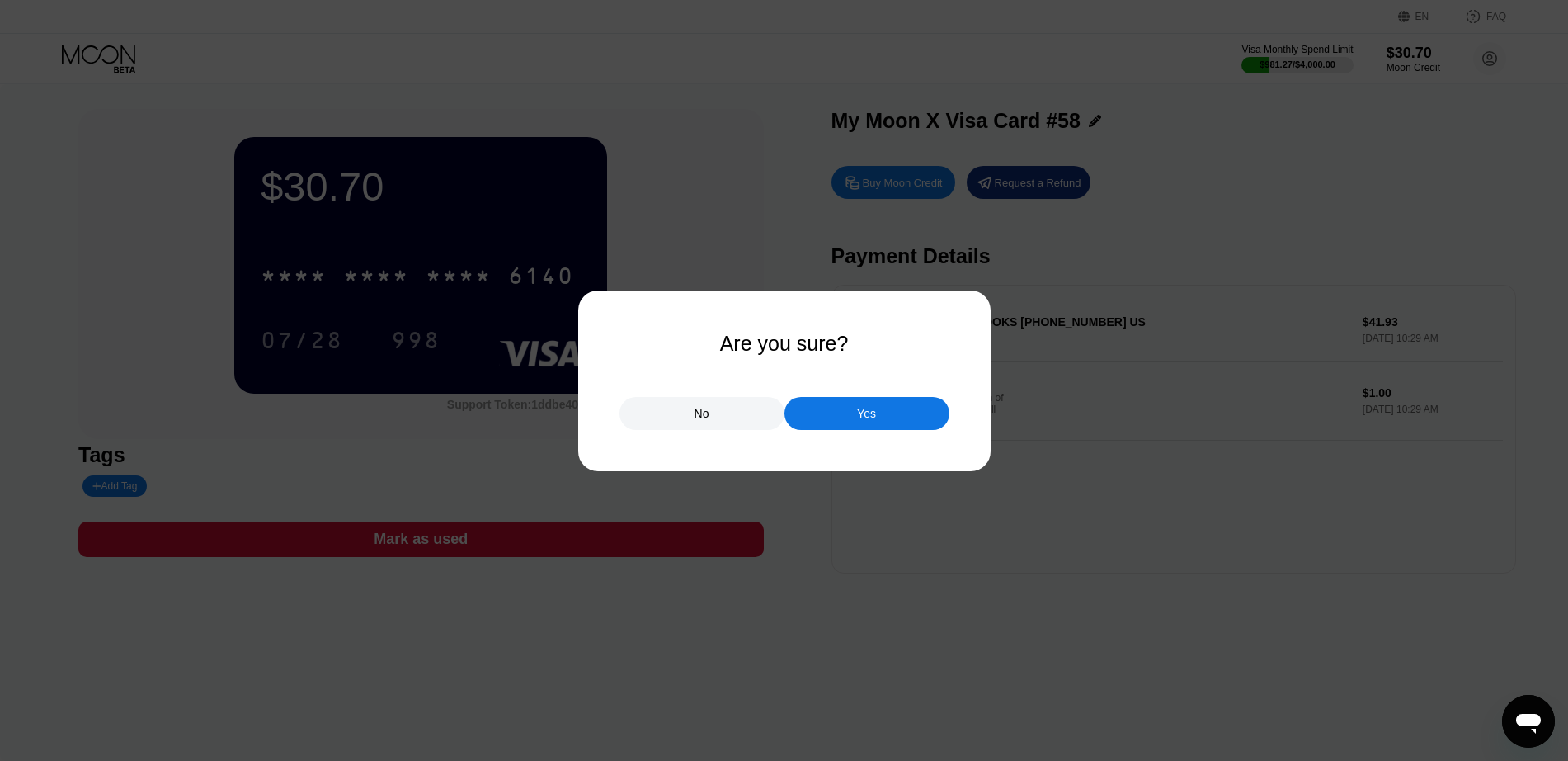
click at [863, 408] on div "Yes" at bounding box center [867, 413] width 19 height 14
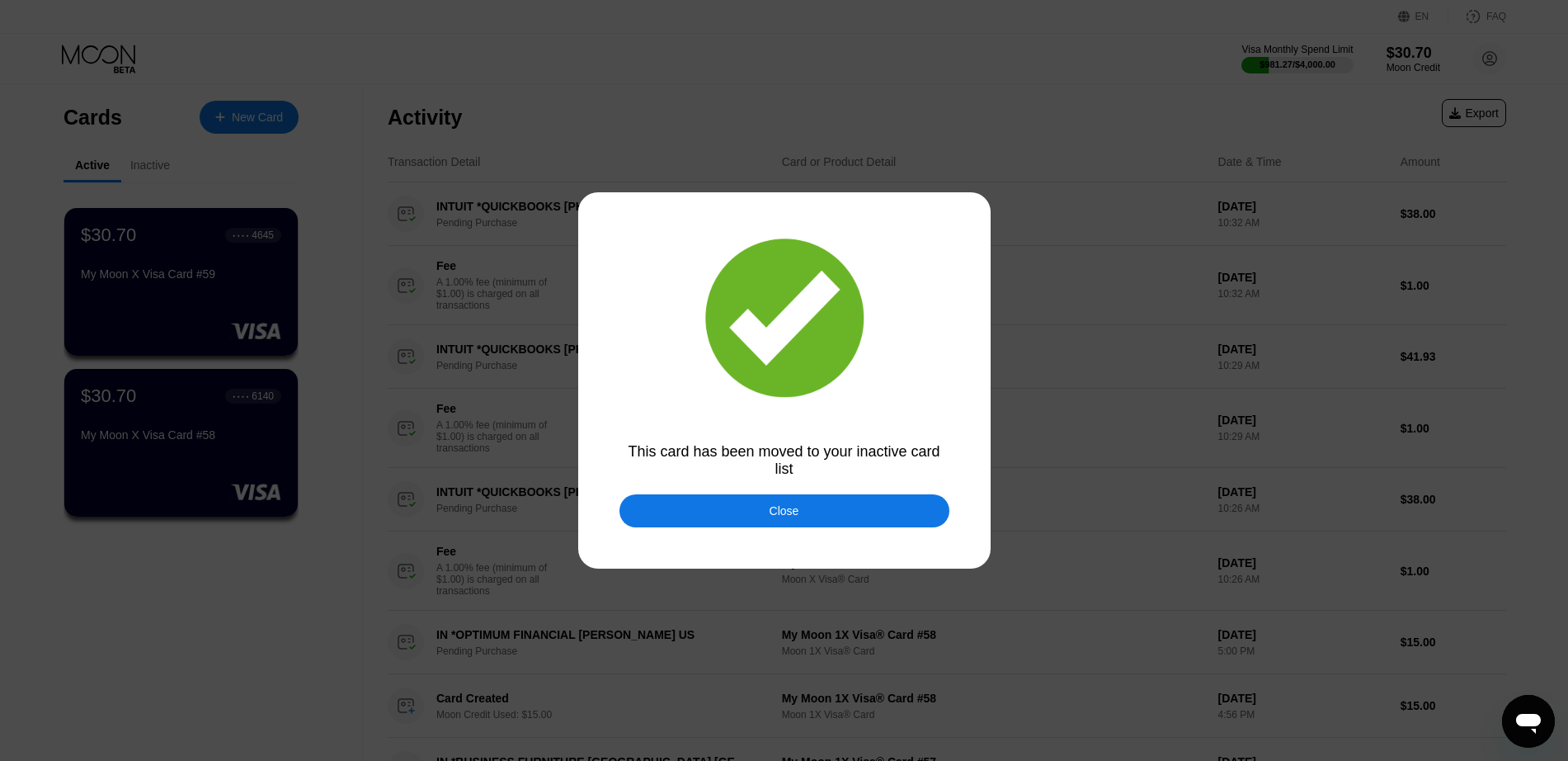
click at [739, 519] on div "Close" at bounding box center [784, 511] width 330 height 33
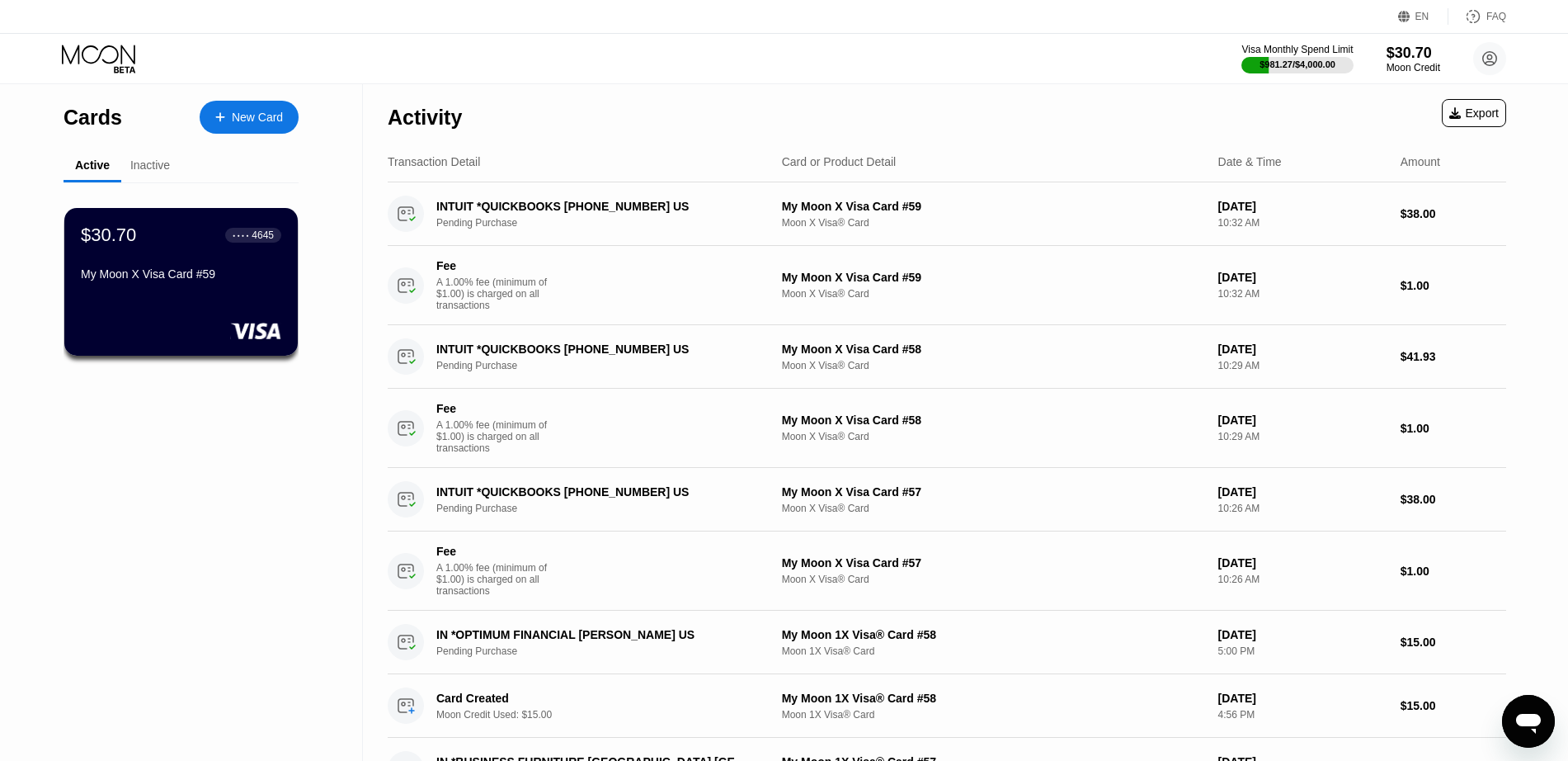
click at [214, 315] on div "$30.70 ● ● ● ● 4645 My Moon X Visa Card #59" at bounding box center [181, 281] width 234 height 147
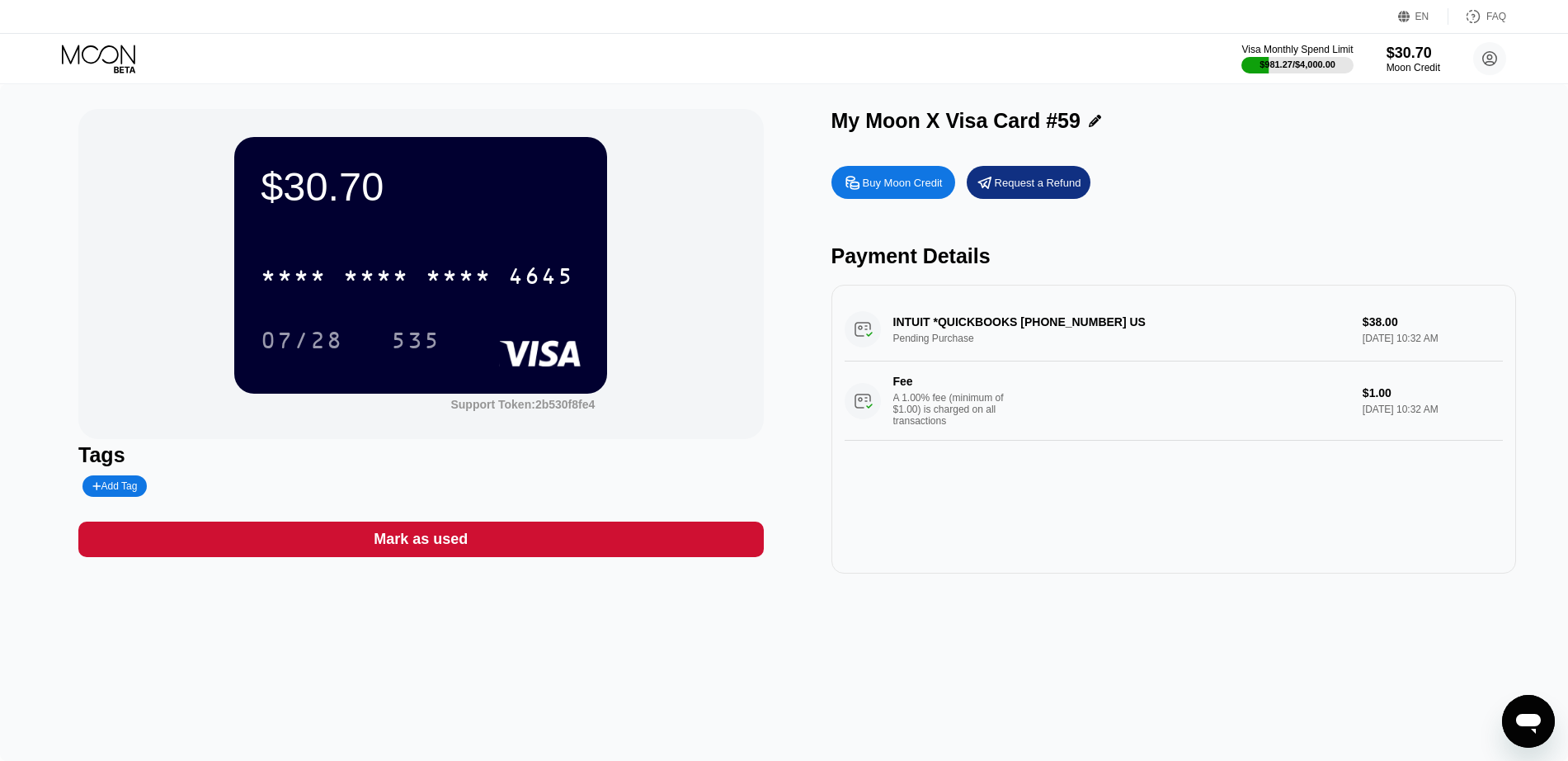
click at [522, 552] on div "Mark as used" at bounding box center [420, 539] width 685 height 36
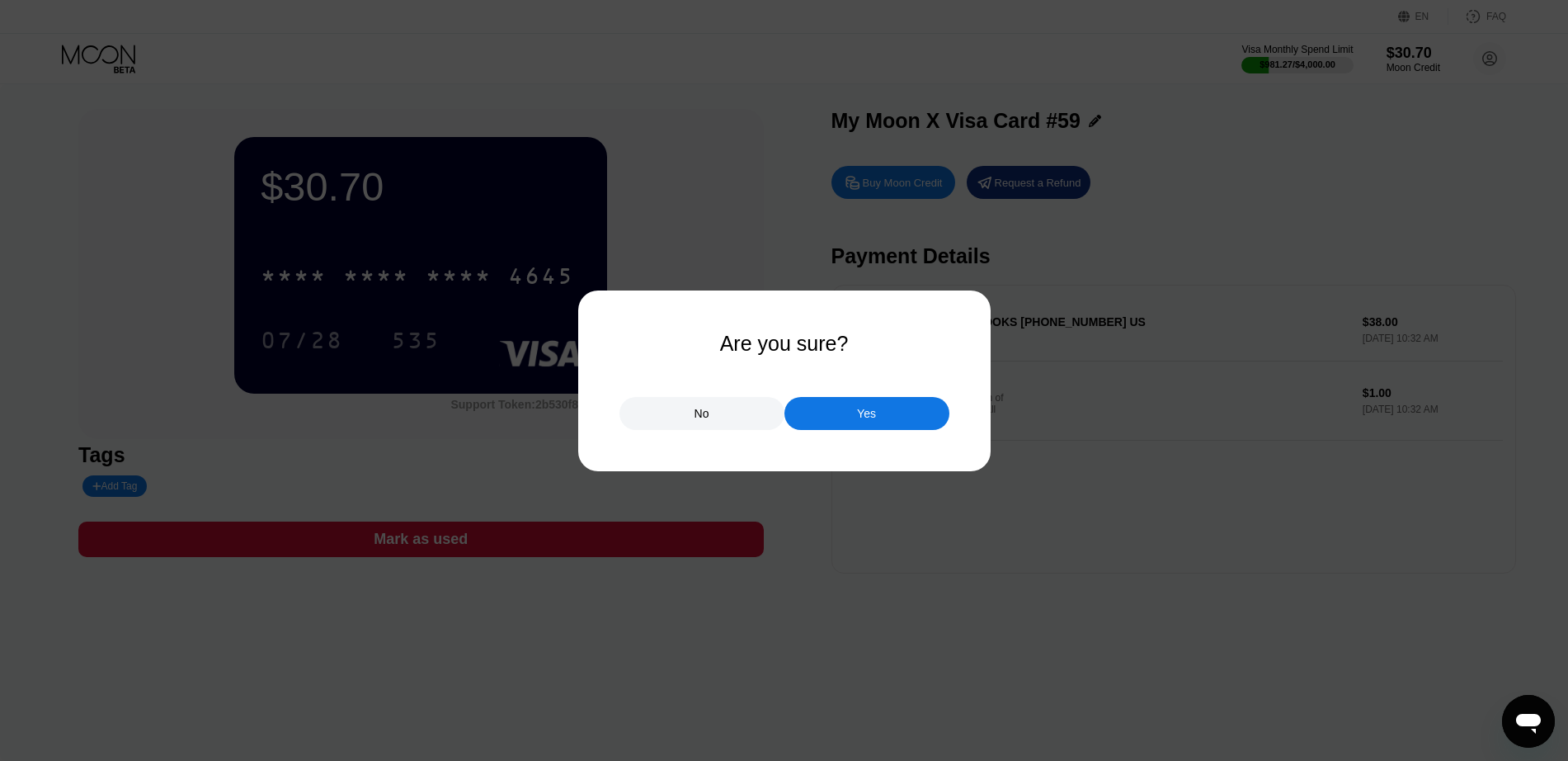
click at [855, 420] on div "Yes" at bounding box center [866, 413] width 164 height 33
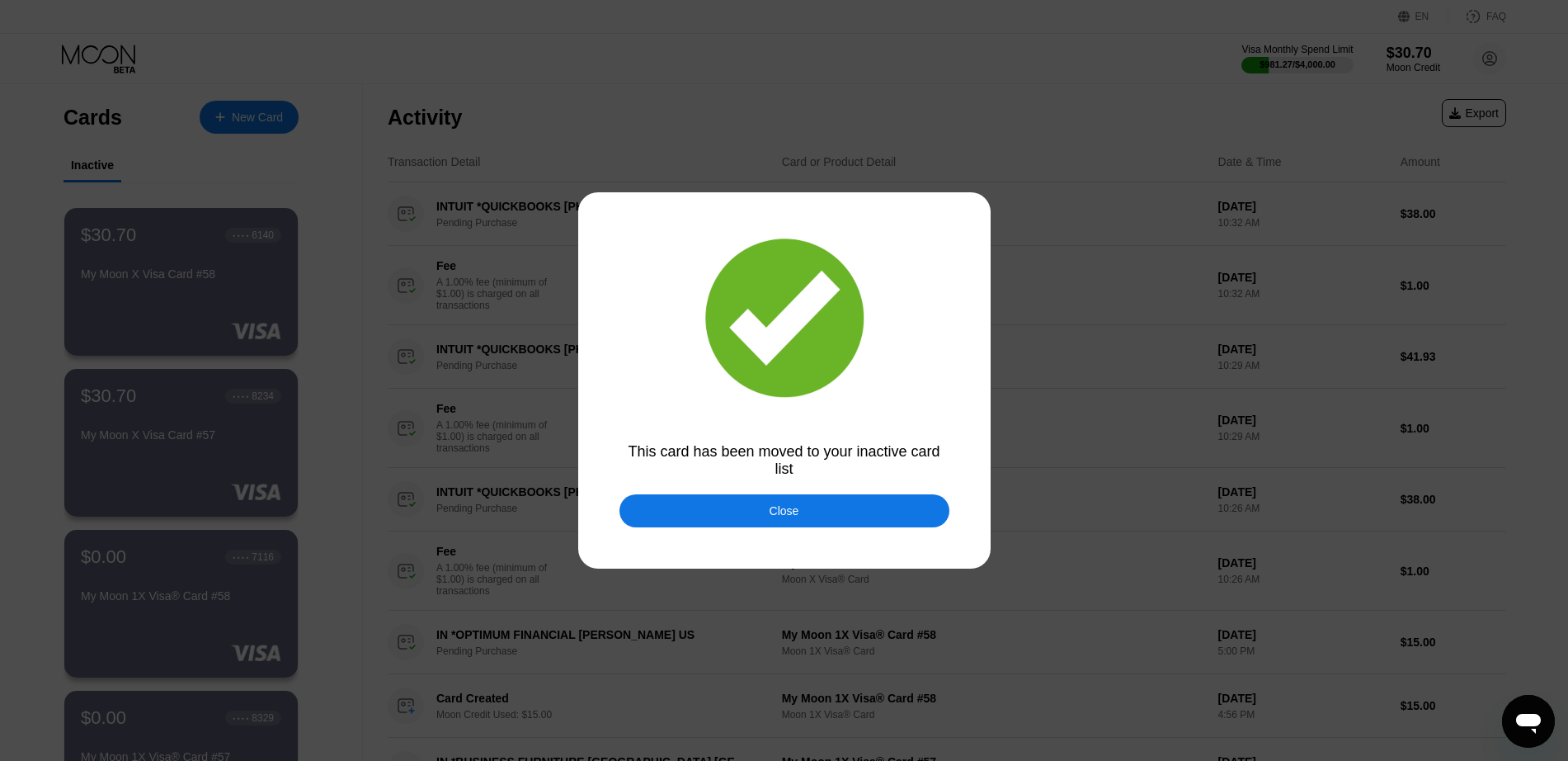
click at [714, 512] on div "Close" at bounding box center [784, 511] width 330 height 33
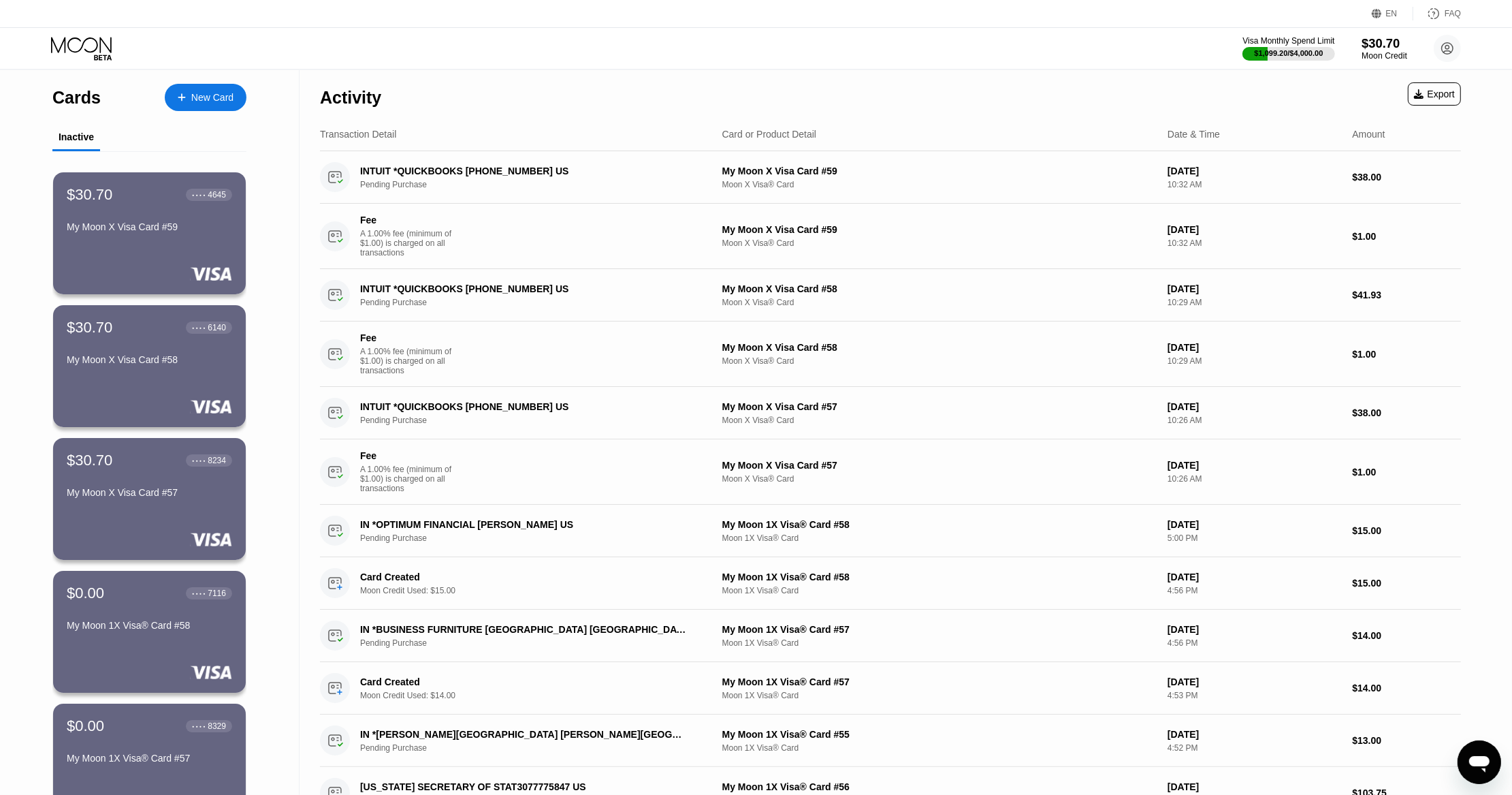
click at [1374, 46] on div "$30.70" at bounding box center [1384, 43] width 45 height 14
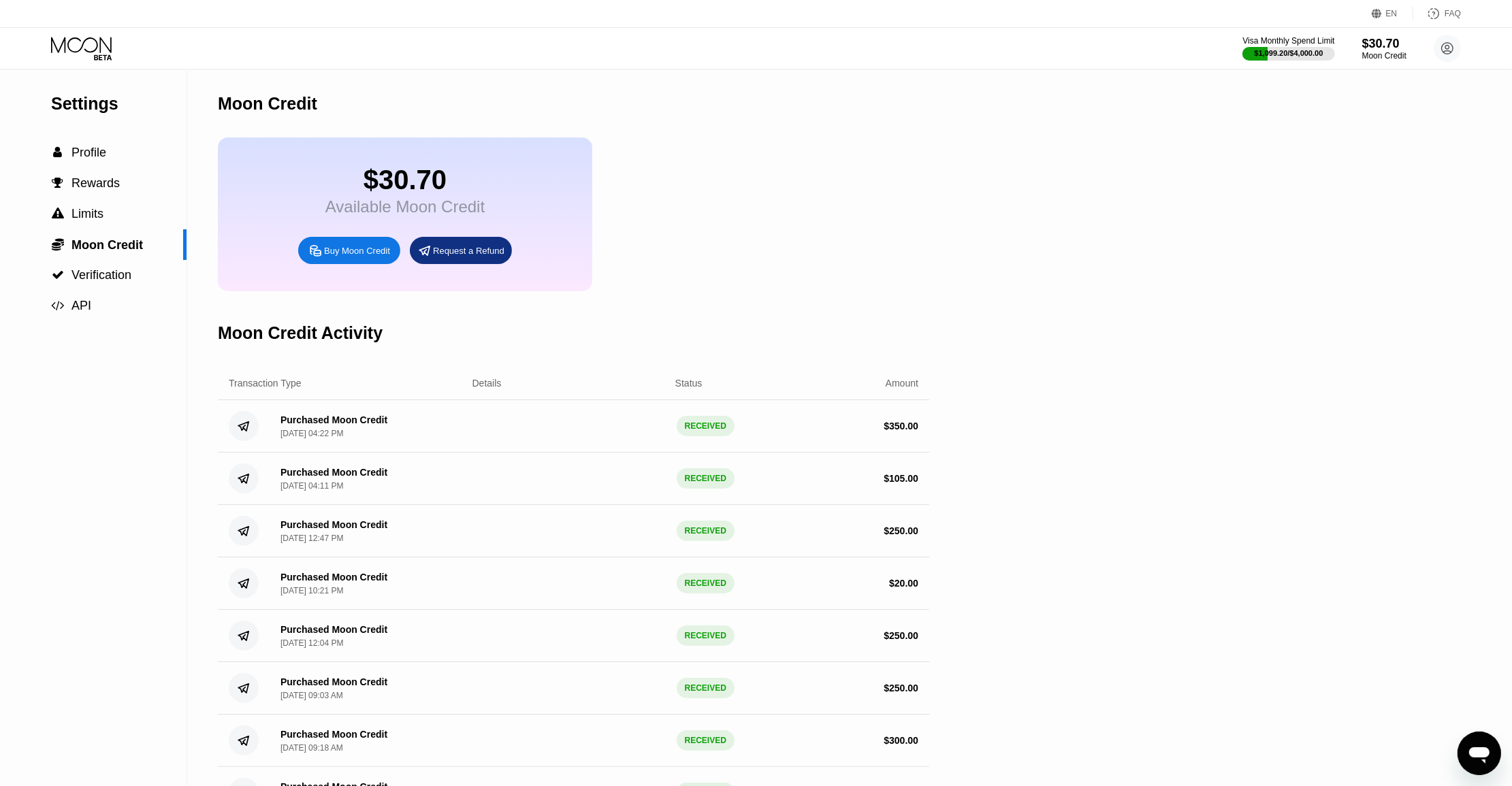
click at [360, 256] on div "Buy Moon Credit" at bounding box center [357, 251] width 66 height 12
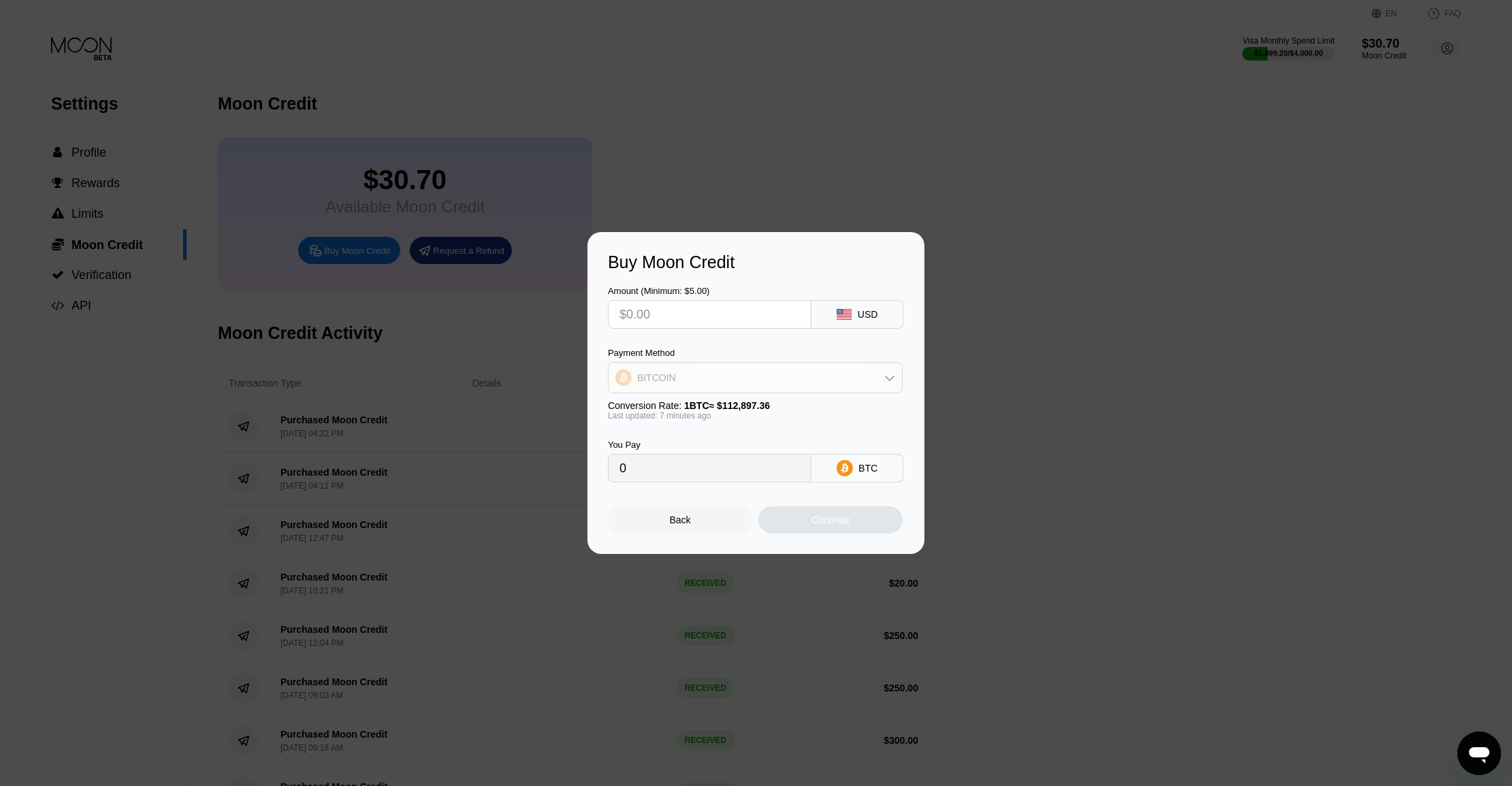
click at [741, 371] on div "BITCOIN" at bounding box center [756, 378] width 294 height 27
click at [714, 447] on div "USDT on TRON" at bounding box center [763, 445] width 256 height 11
type input "0.00"
click at [685, 320] on input "text" at bounding box center [709, 314] width 180 height 27
type input "$5"
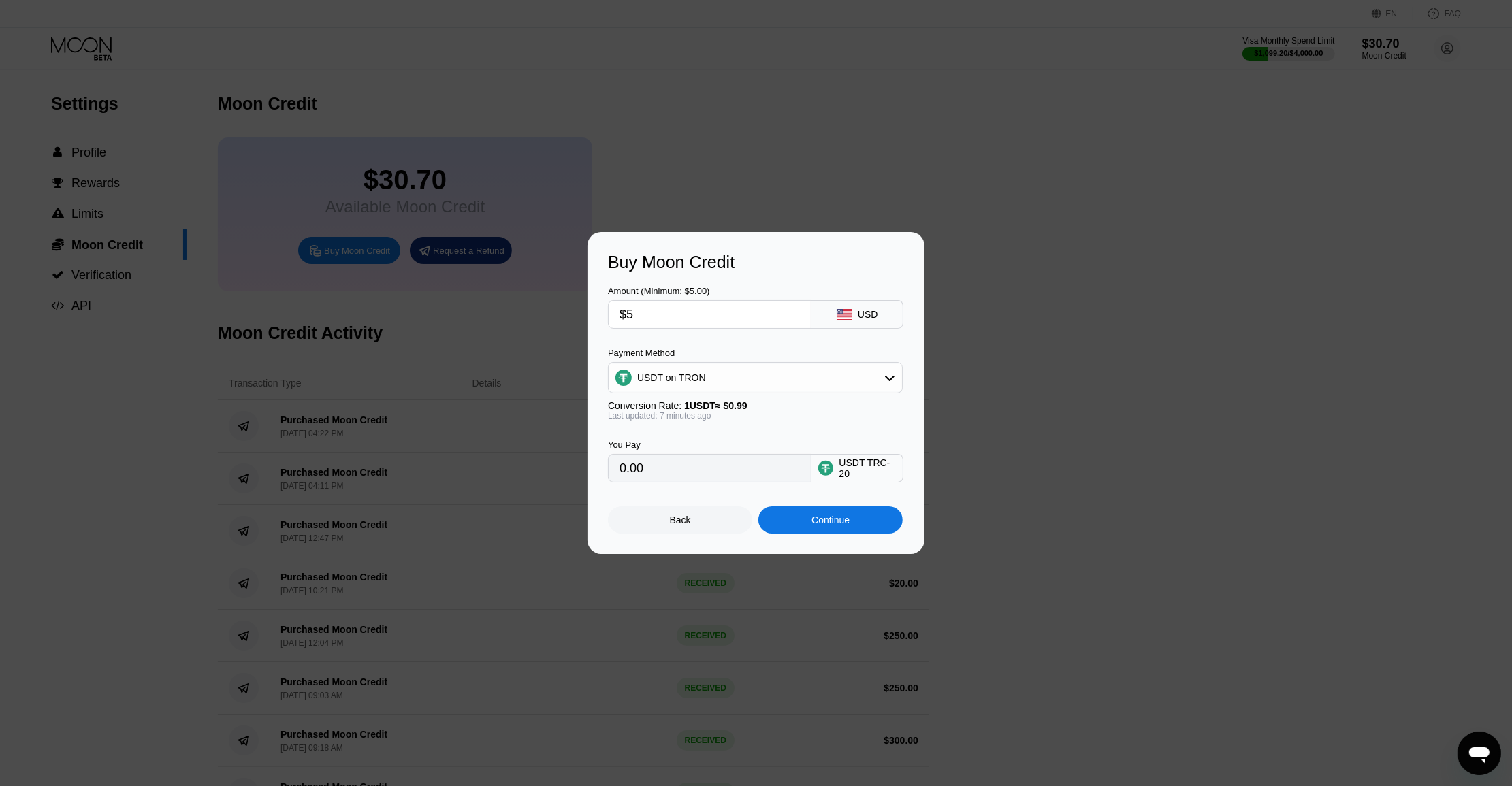
type input "5.05"
type input "$500"
type input "505.05"
click at [852, 526] on div "Continue" at bounding box center [831, 520] width 145 height 27
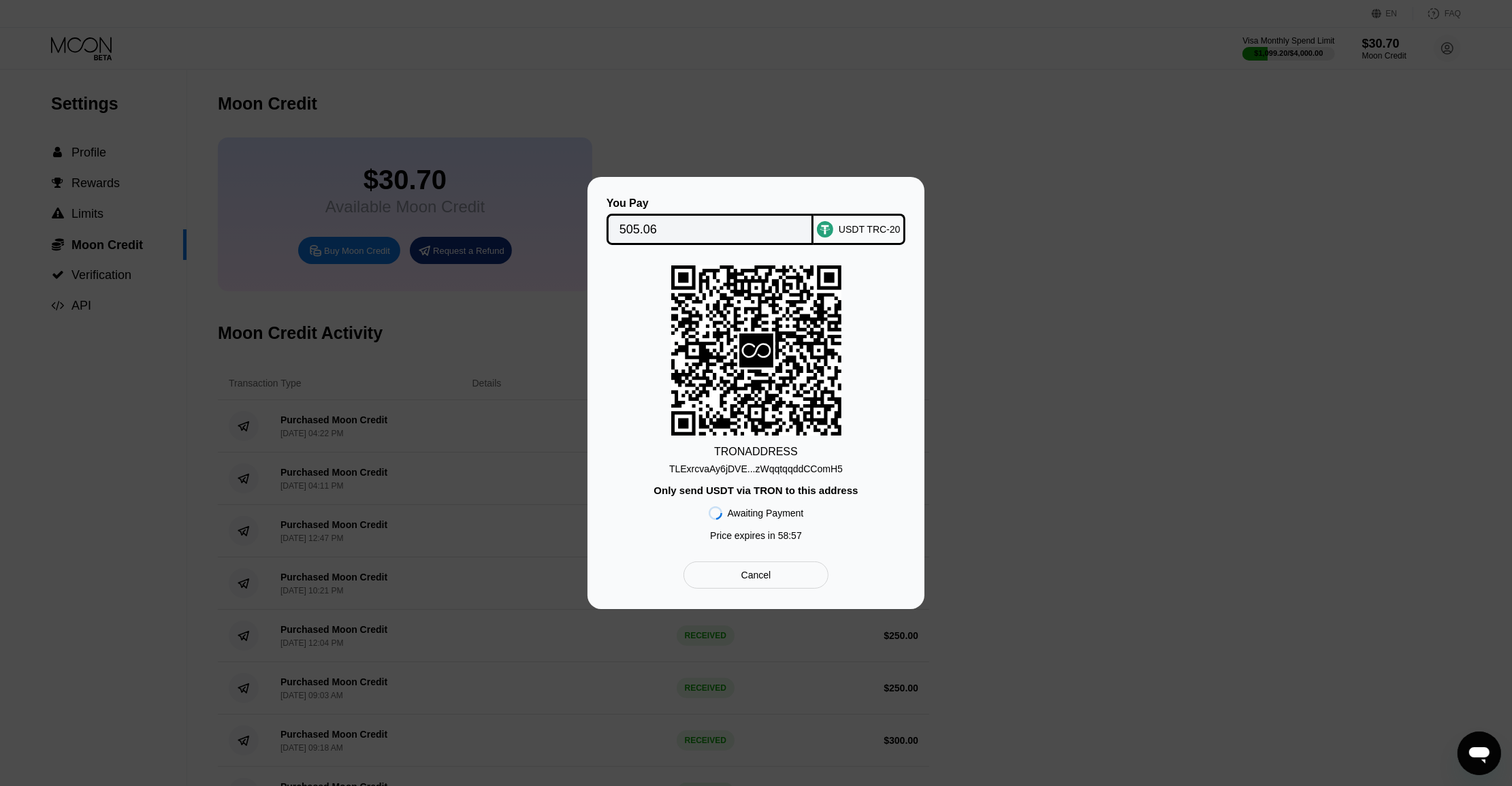
click at [799, 471] on div "TLExrcvaAy6jDVE...zWqqtqqddCComH5" at bounding box center [756, 469] width 174 height 11
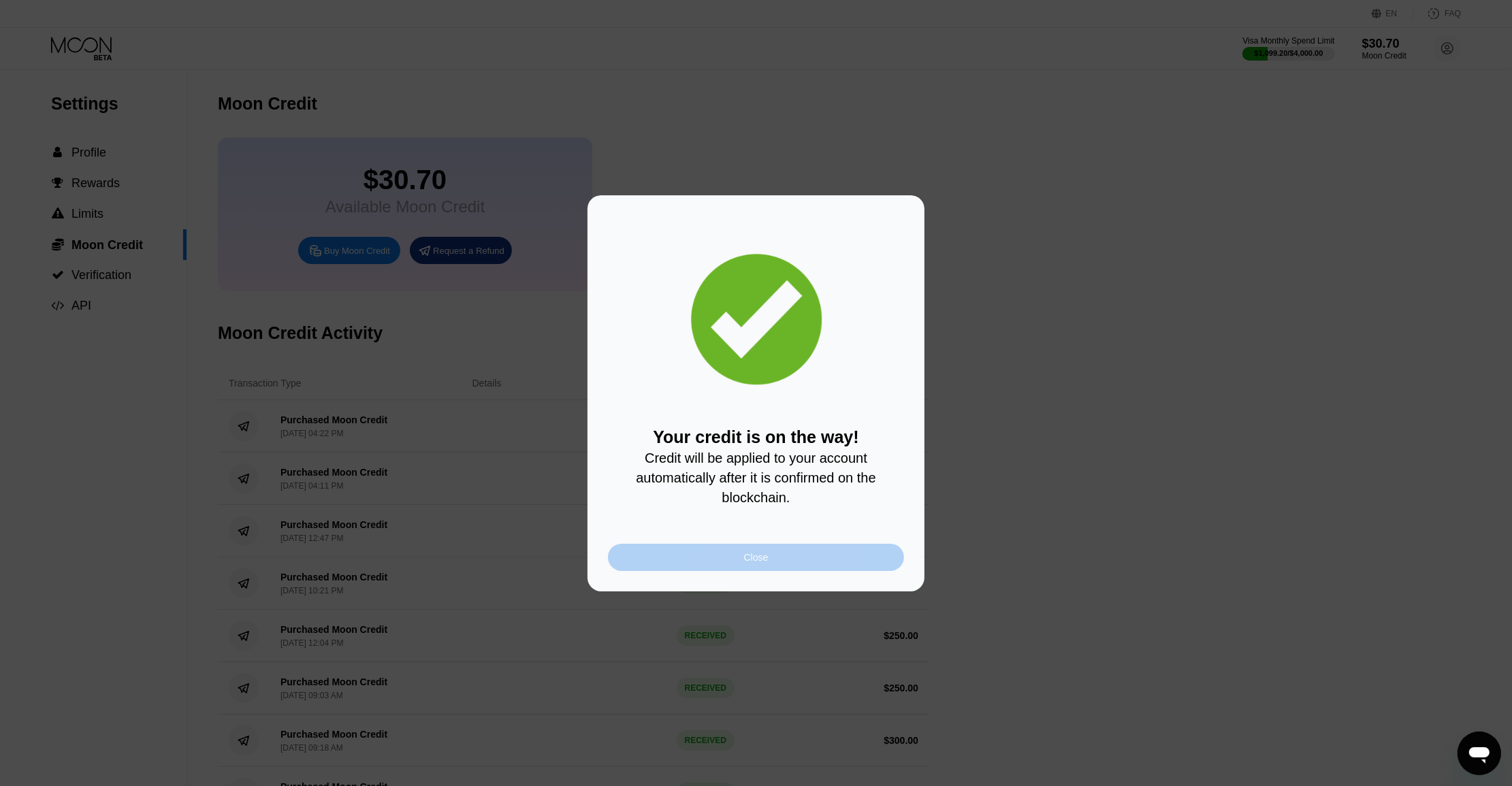
click at [787, 553] on div "Close" at bounding box center [756, 557] width 296 height 27
